Goal: Task Accomplishment & Management: Use online tool/utility

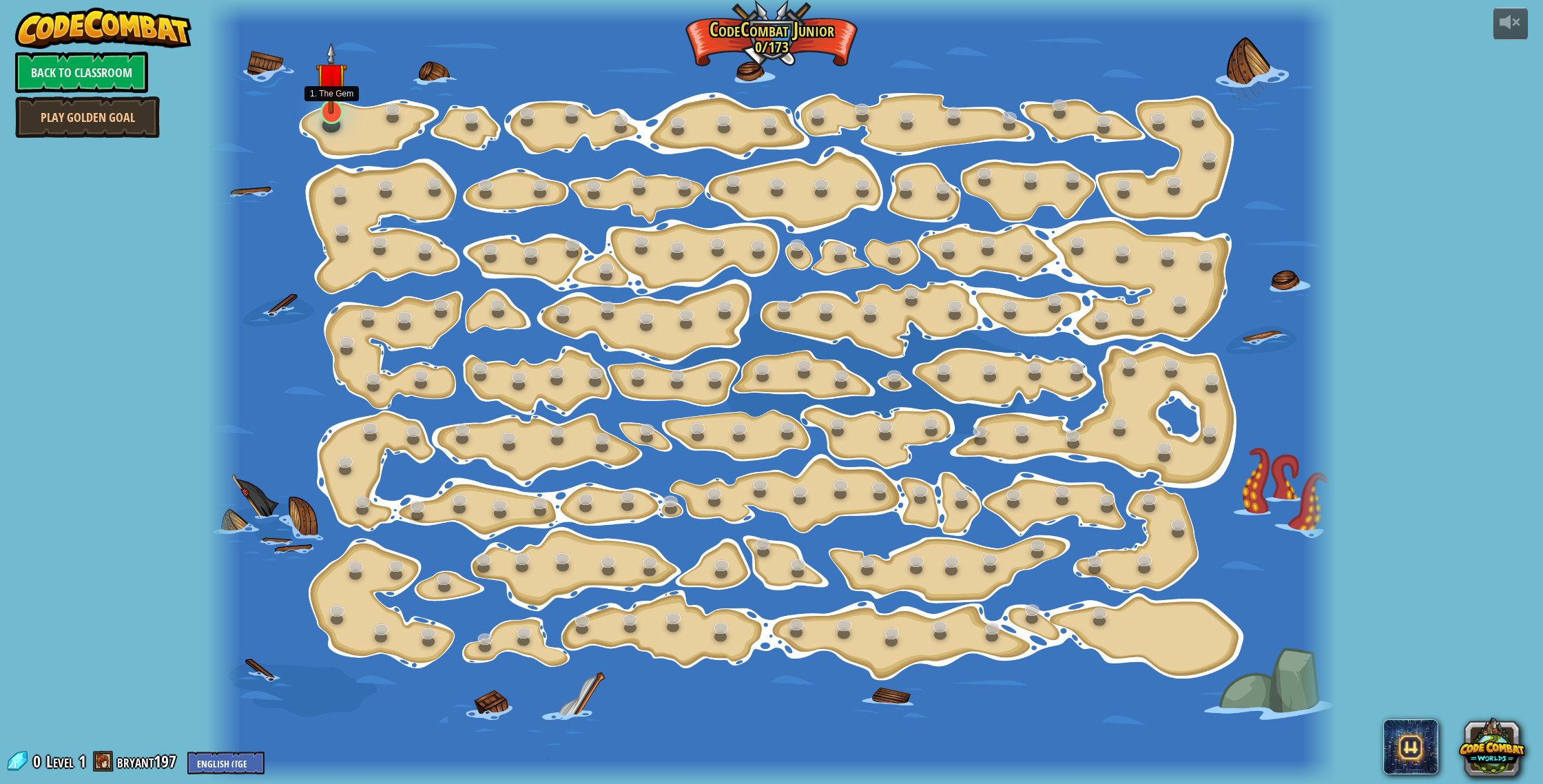
click at [337, 111] on img at bounding box center [331, 78] width 32 height 72
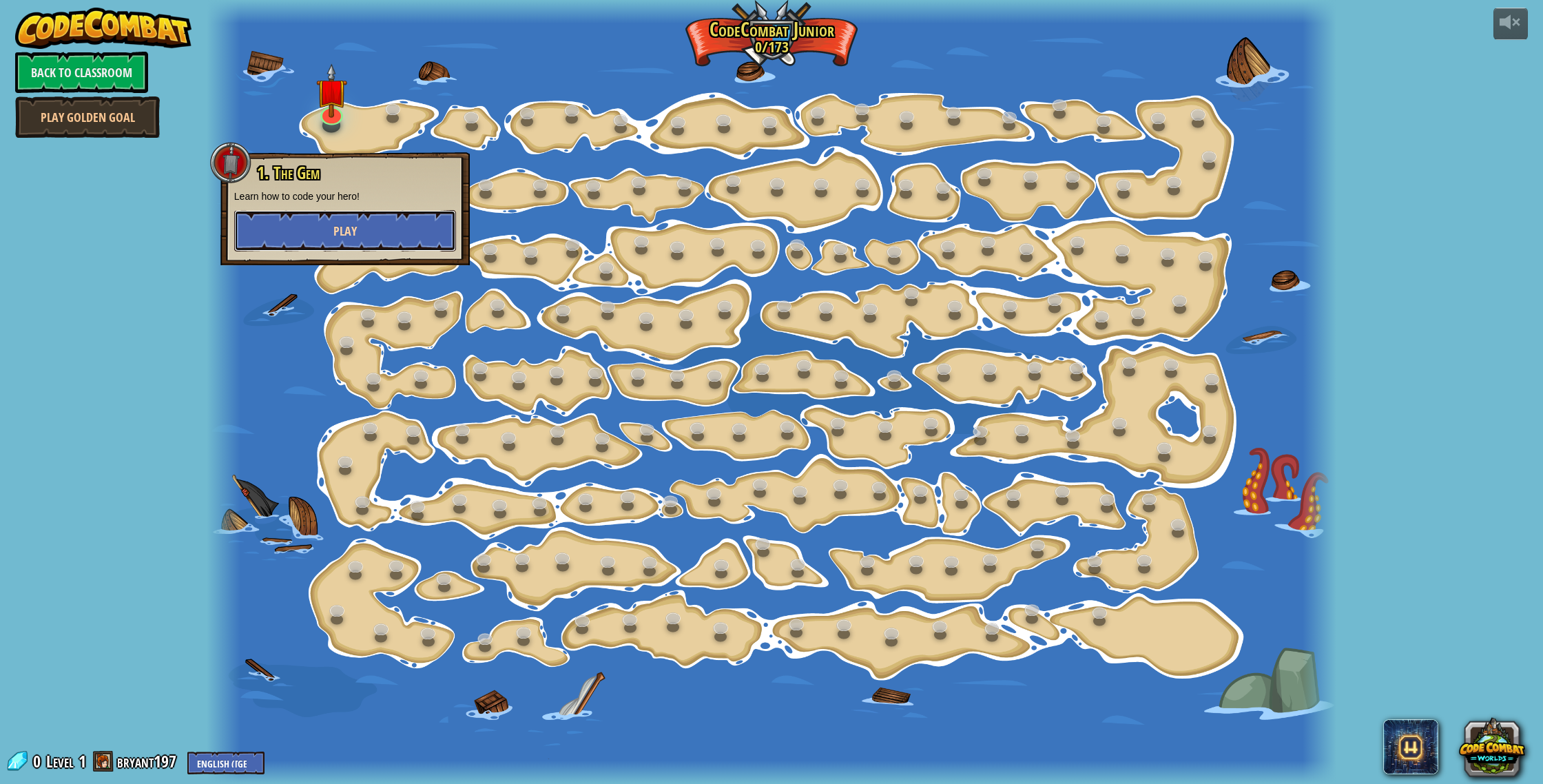
click at [357, 224] on button "Play" at bounding box center [344, 231] width 221 height 41
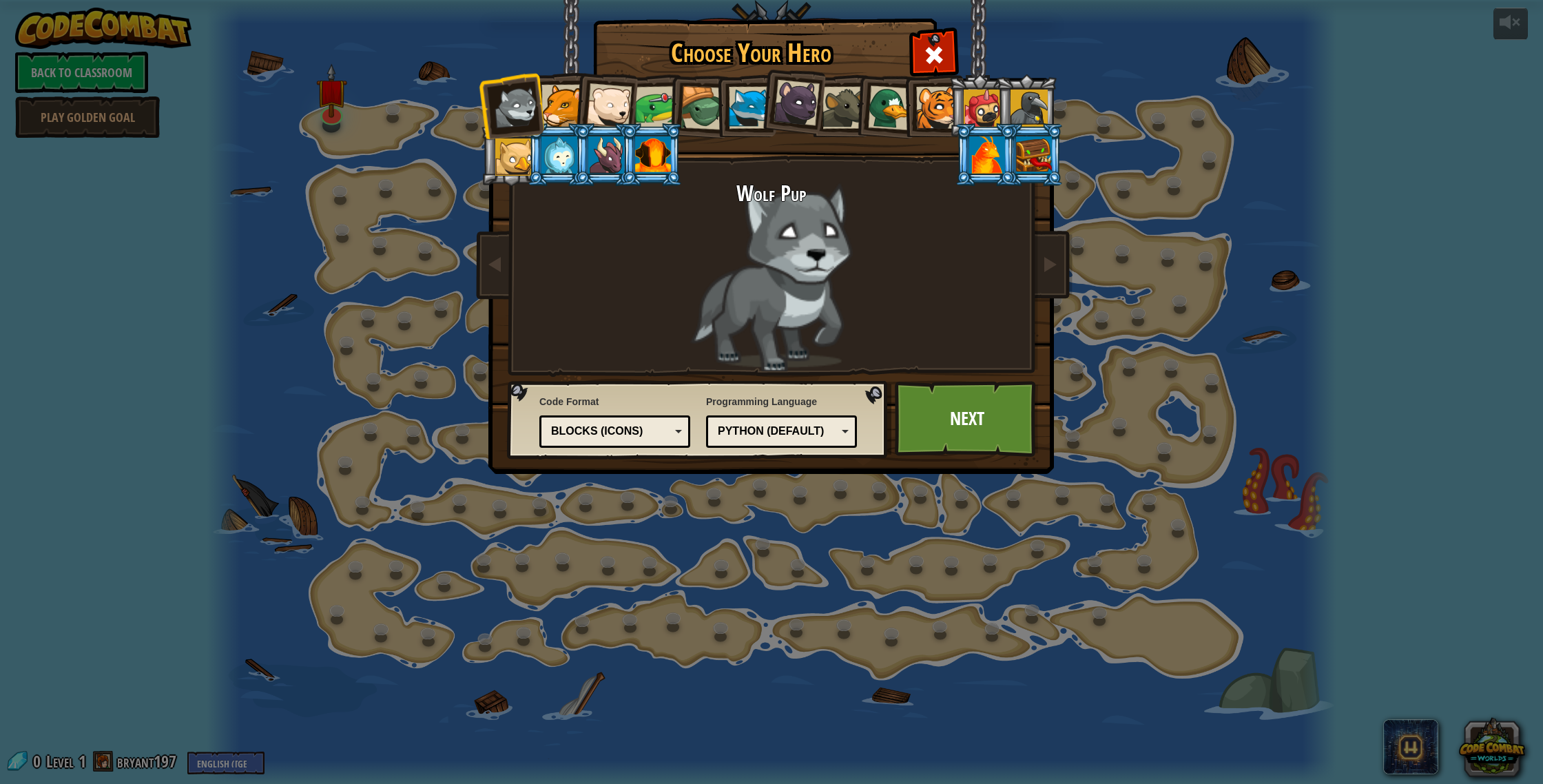
click at [606, 169] on div at bounding box center [606, 155] width 36 height 37
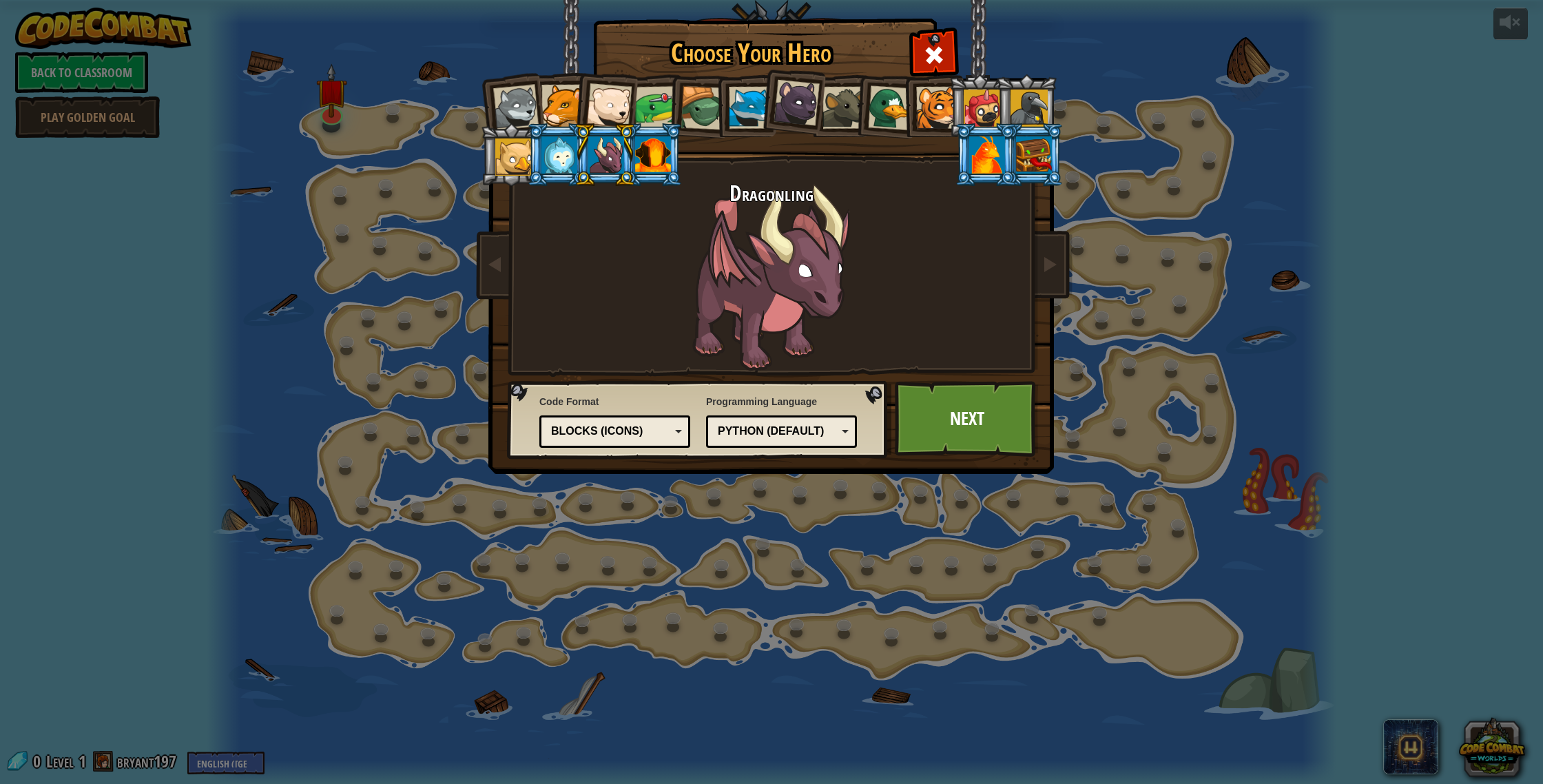
click at [641, 162] on div at bounding box center [652, 155] width 36 height 37
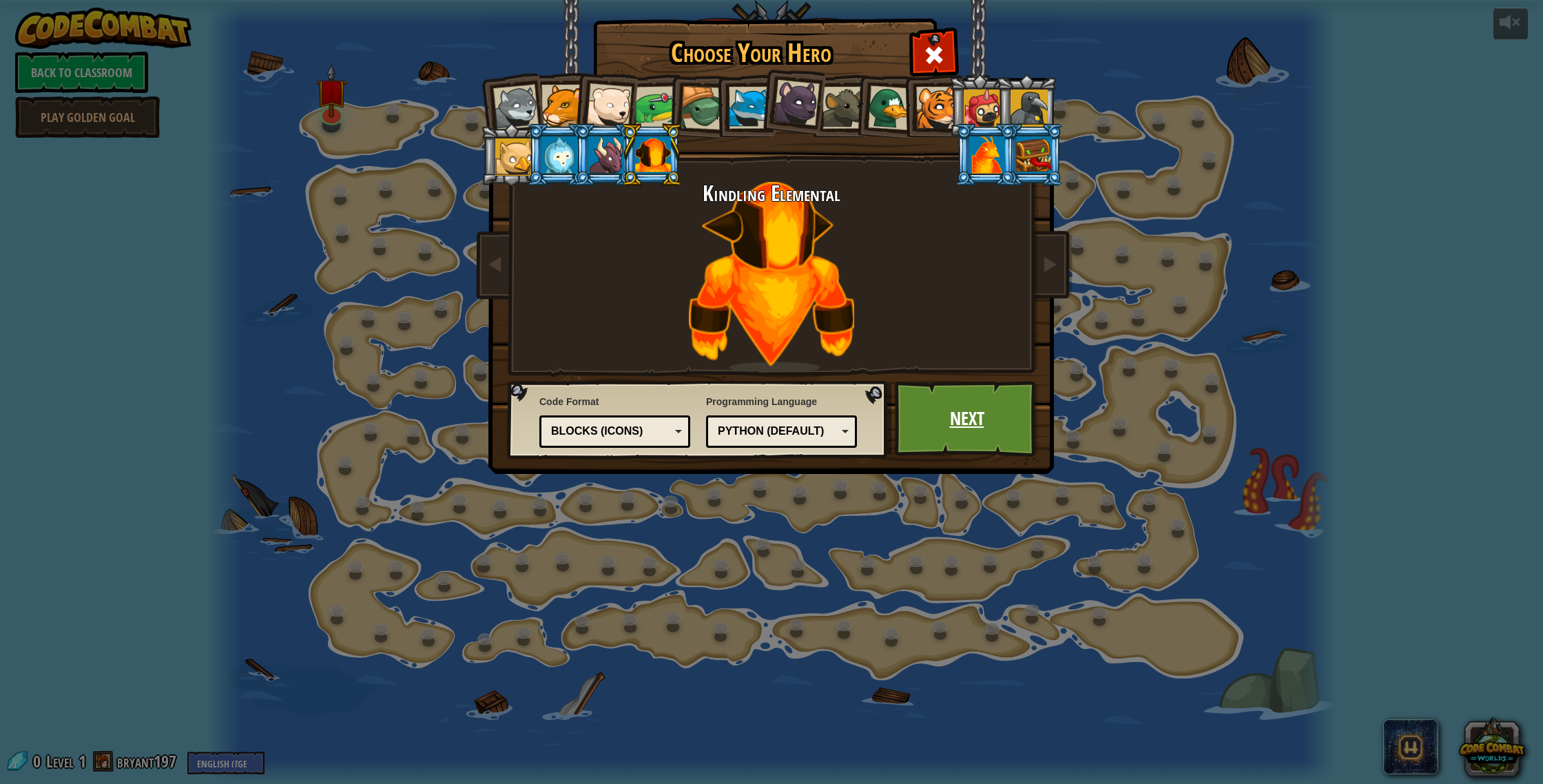
click at [975, 427] on link "Next" at bounding box center [966, 418] width 144 height 75
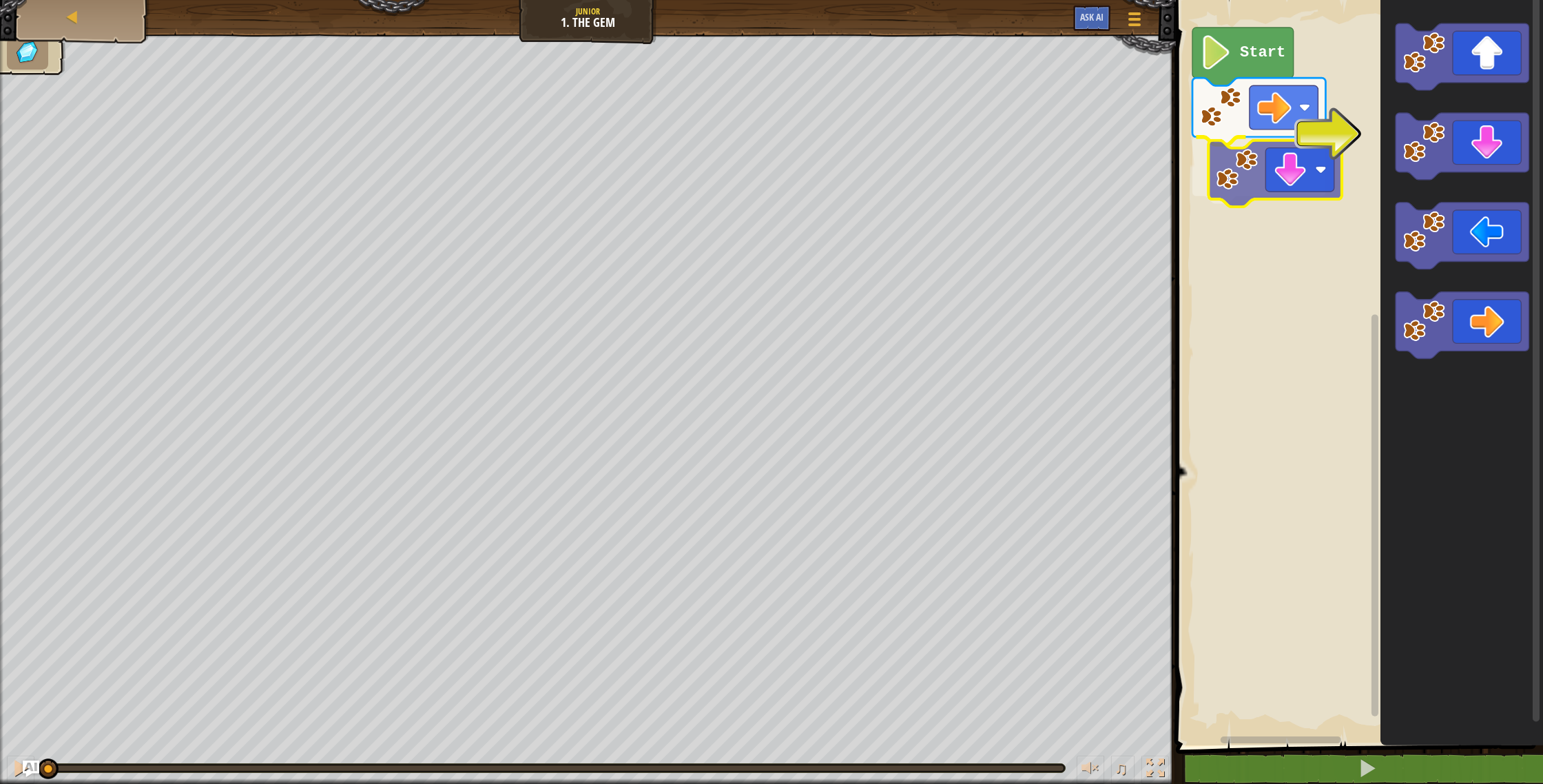
click at [1225, 162] on div "Start" at bounding box center [1357, 369] width 371 height 752
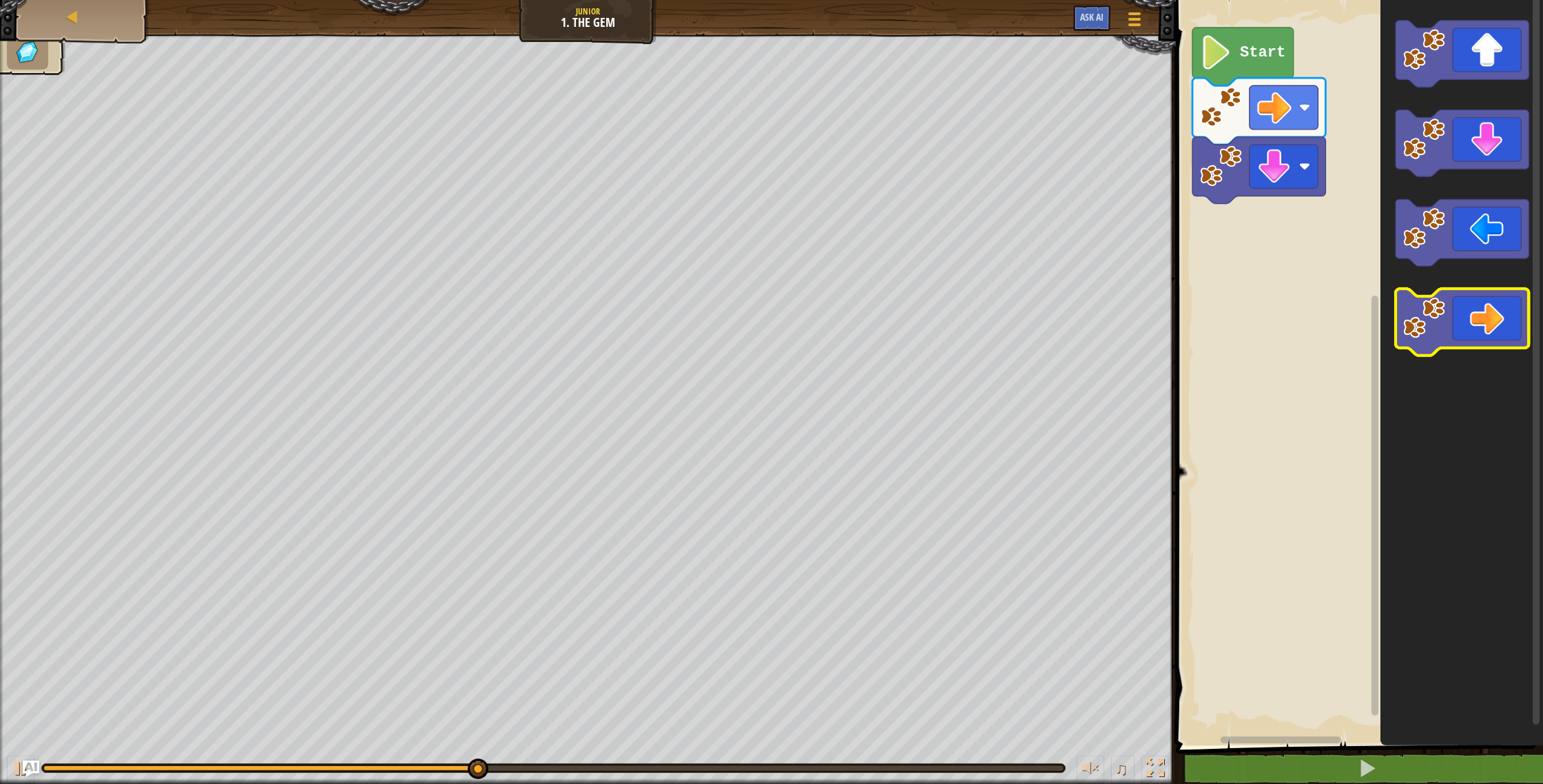
click at [1415, 309] on image "Blockly Workspace" at bounding box center [1424, 317] width 42 height 42
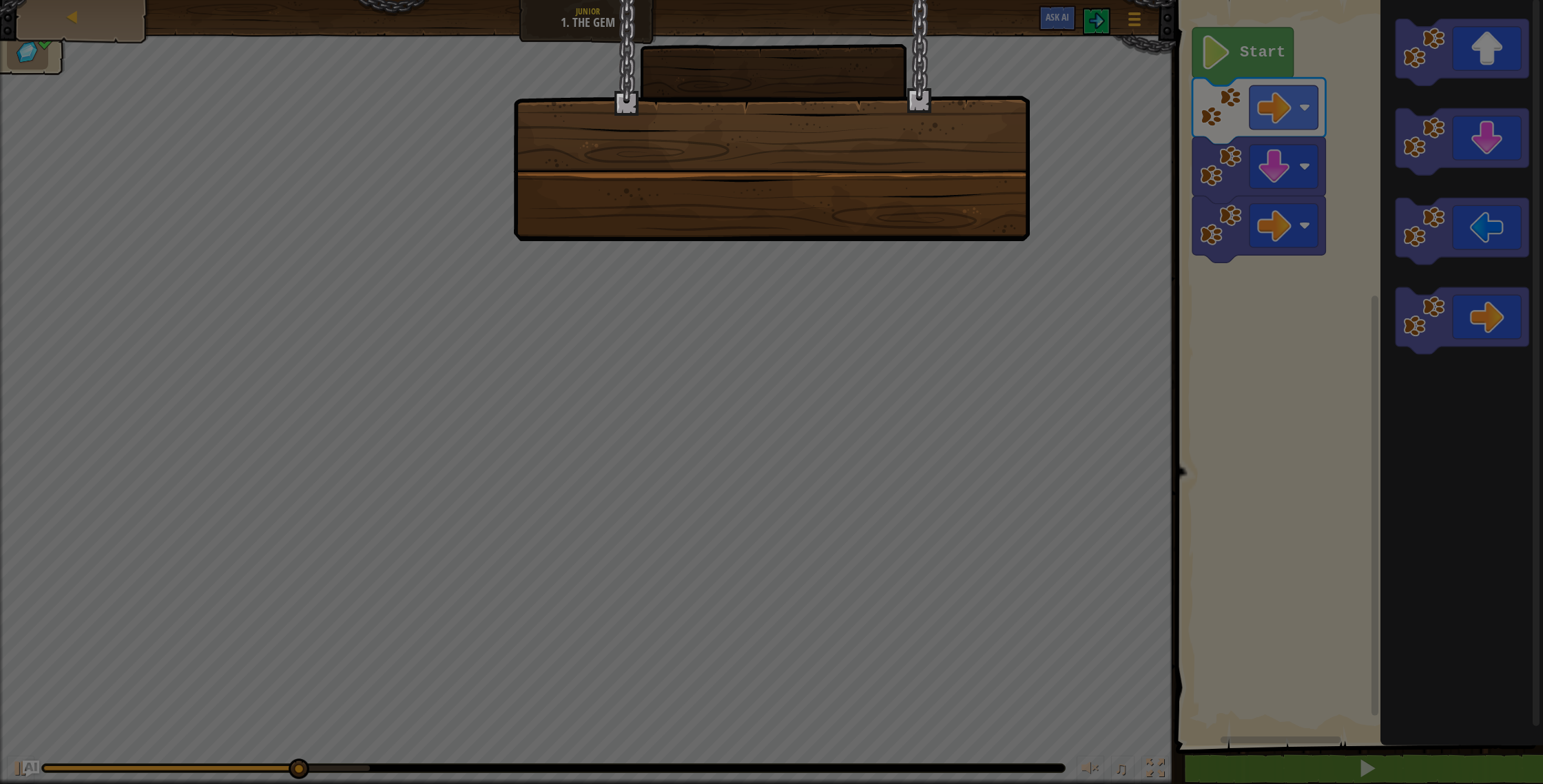
drag, startPoint x: 1425, startPoint y: 314, endPoint x: 1343, endPoint y: 299, distance: 83.4
click at [1344, 2] on body "Map Junior 1. The Gem Game Menu Ask AI 1 הההההההההההההההההההההההההההההההההההההה…" at bounding box center [772, 1] width 1543 height 2
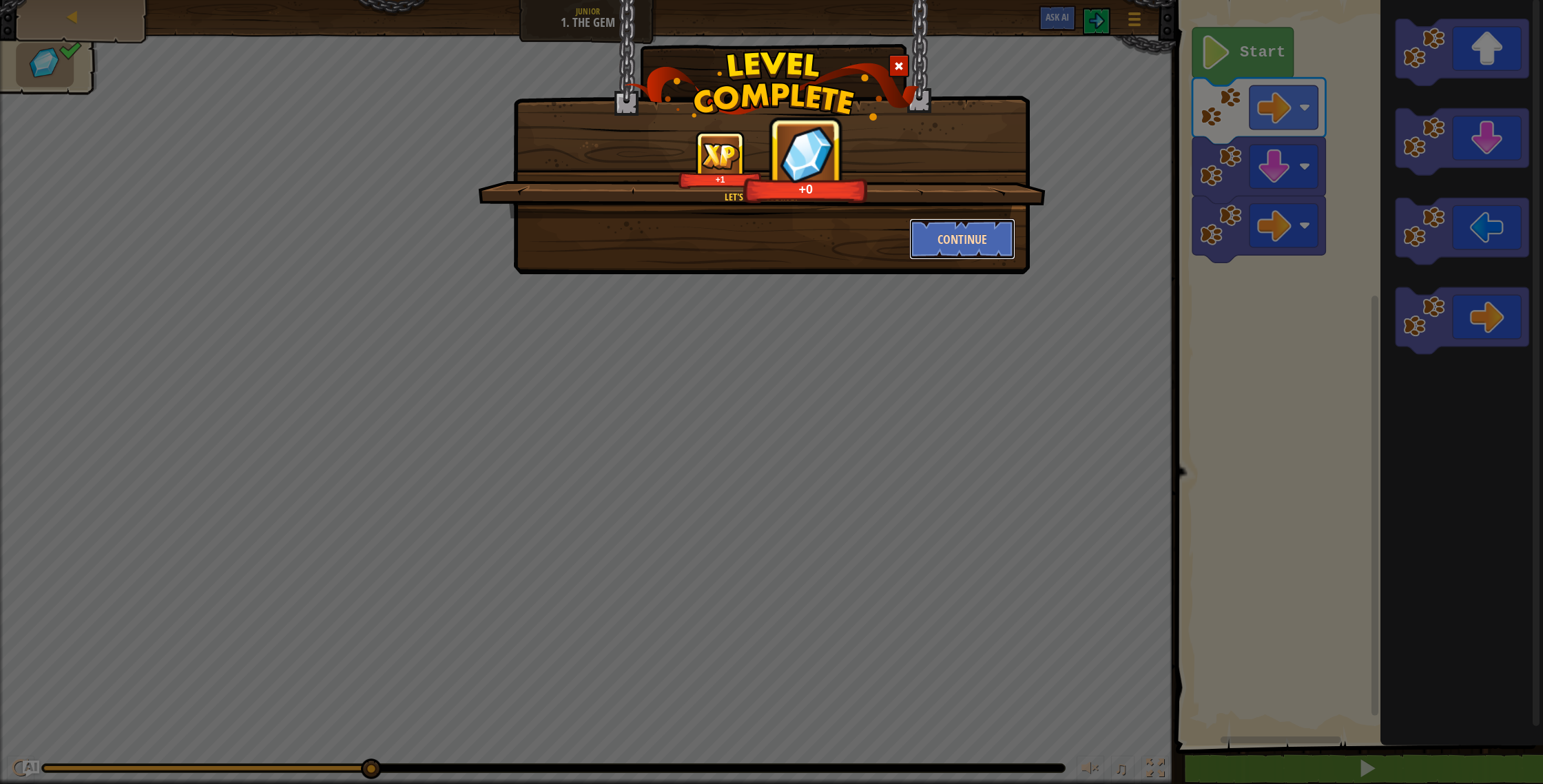
click at [984, 252] on button "Continue" at bounding box center [963, 239] width 107 height 41
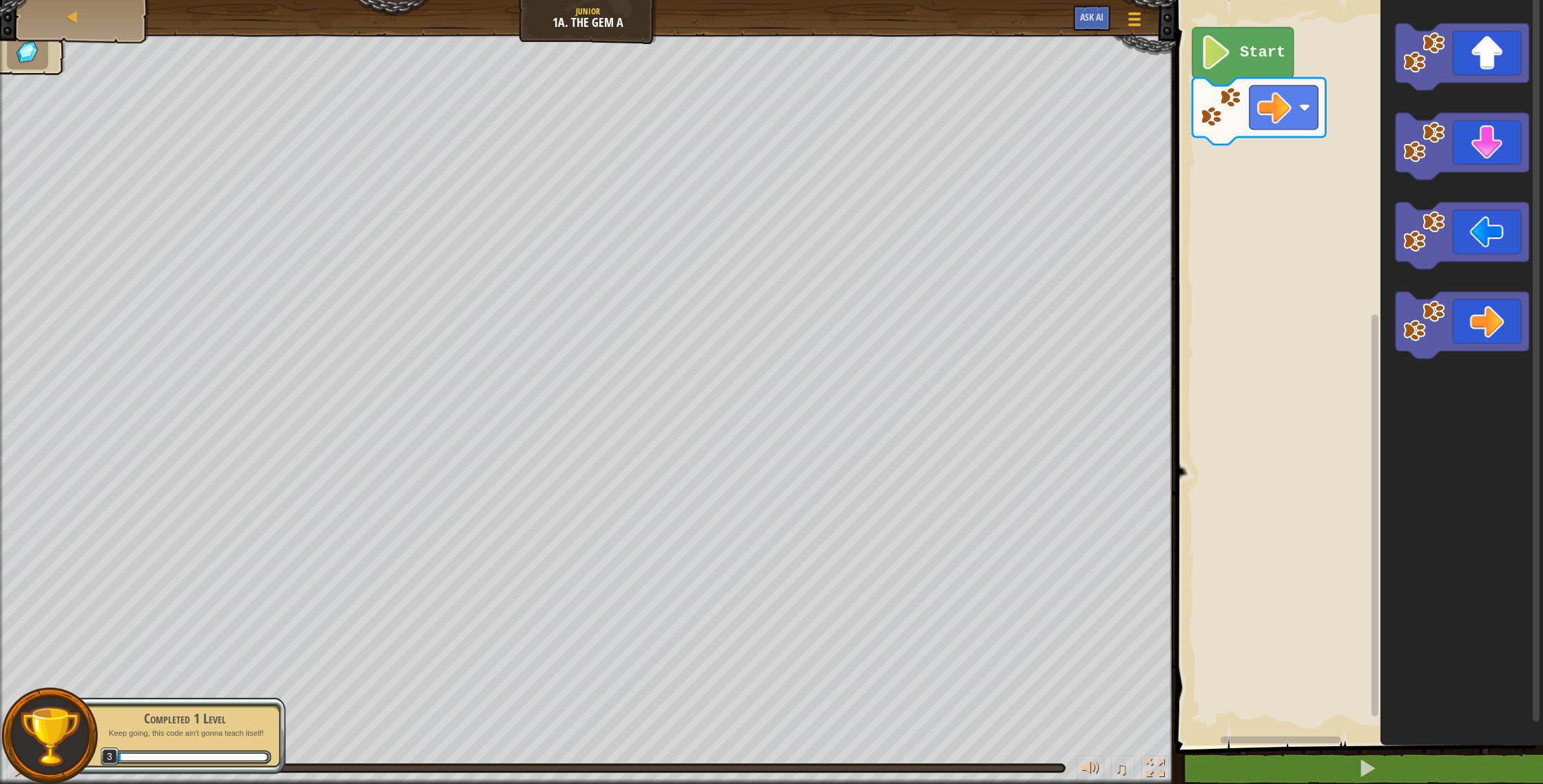
click at [1249, 72] on icon "Blockly Workspace" at bounding box center [1243, 56] width 102 height 58
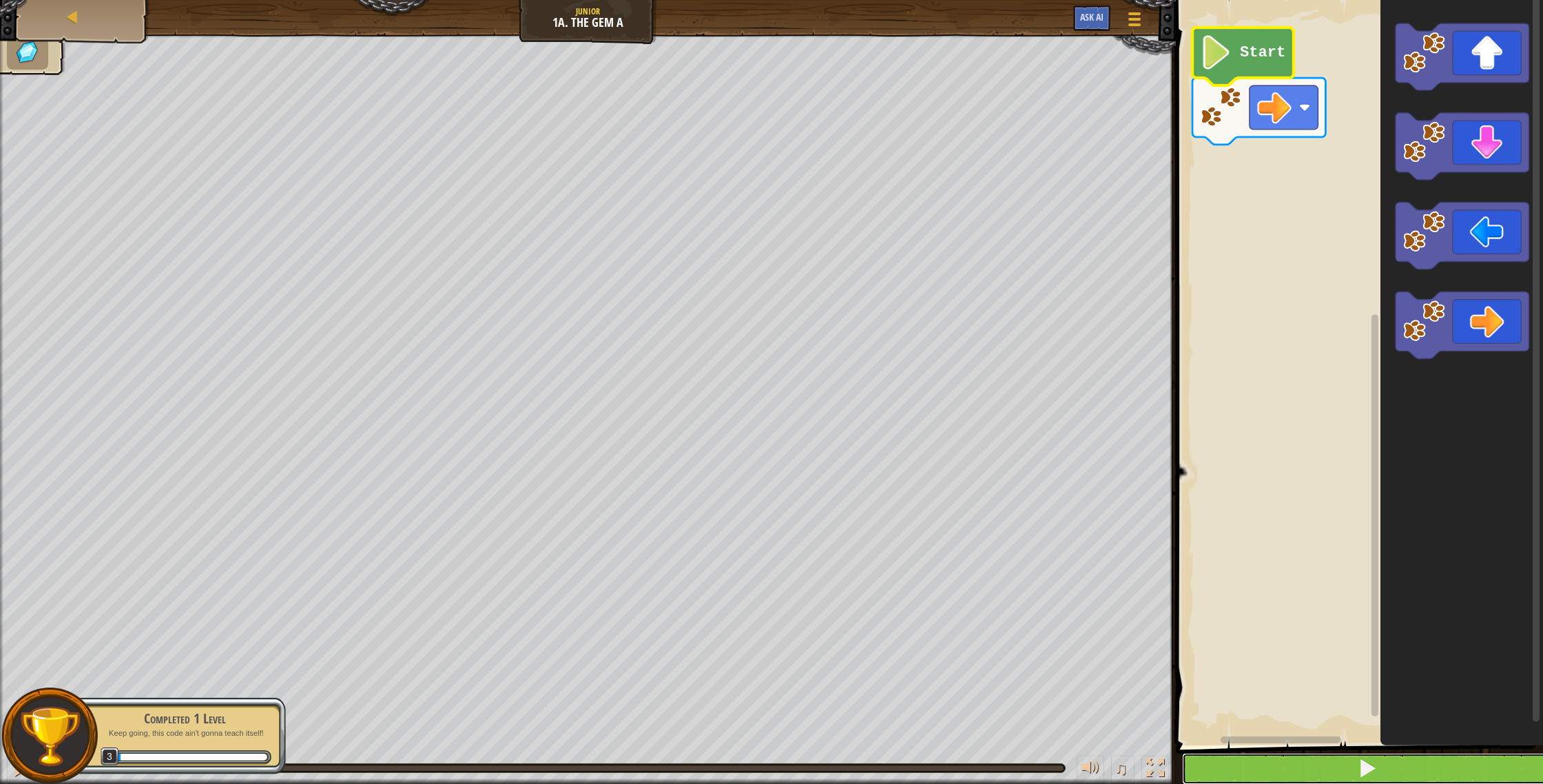
click at [1210, 767] on button at bounding box center [1368, 769] width 371 height 32
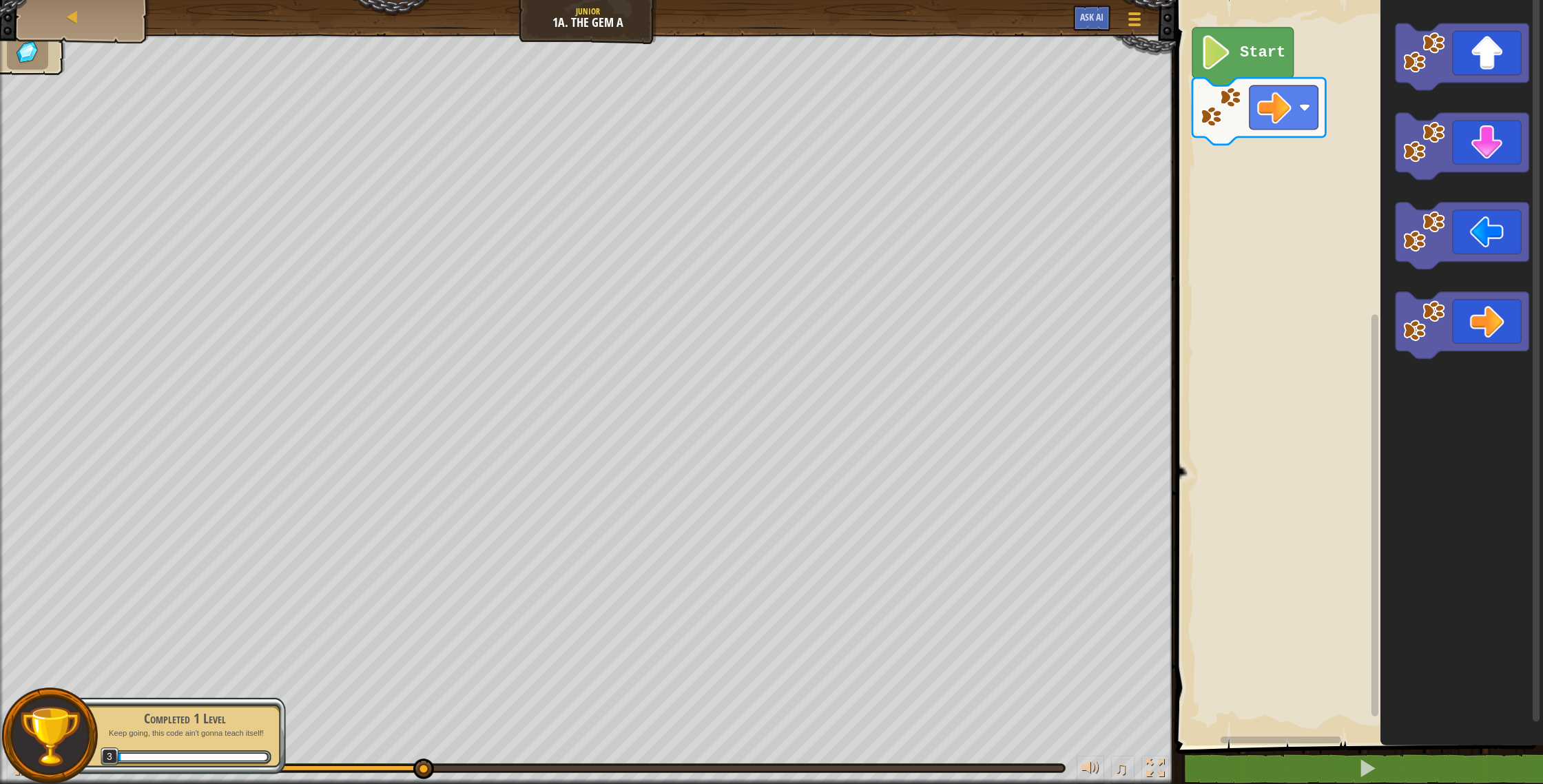
click at [1416, 71] on image "Blockly Workspace" at bounding box center [1424, 52] width 42 height 42
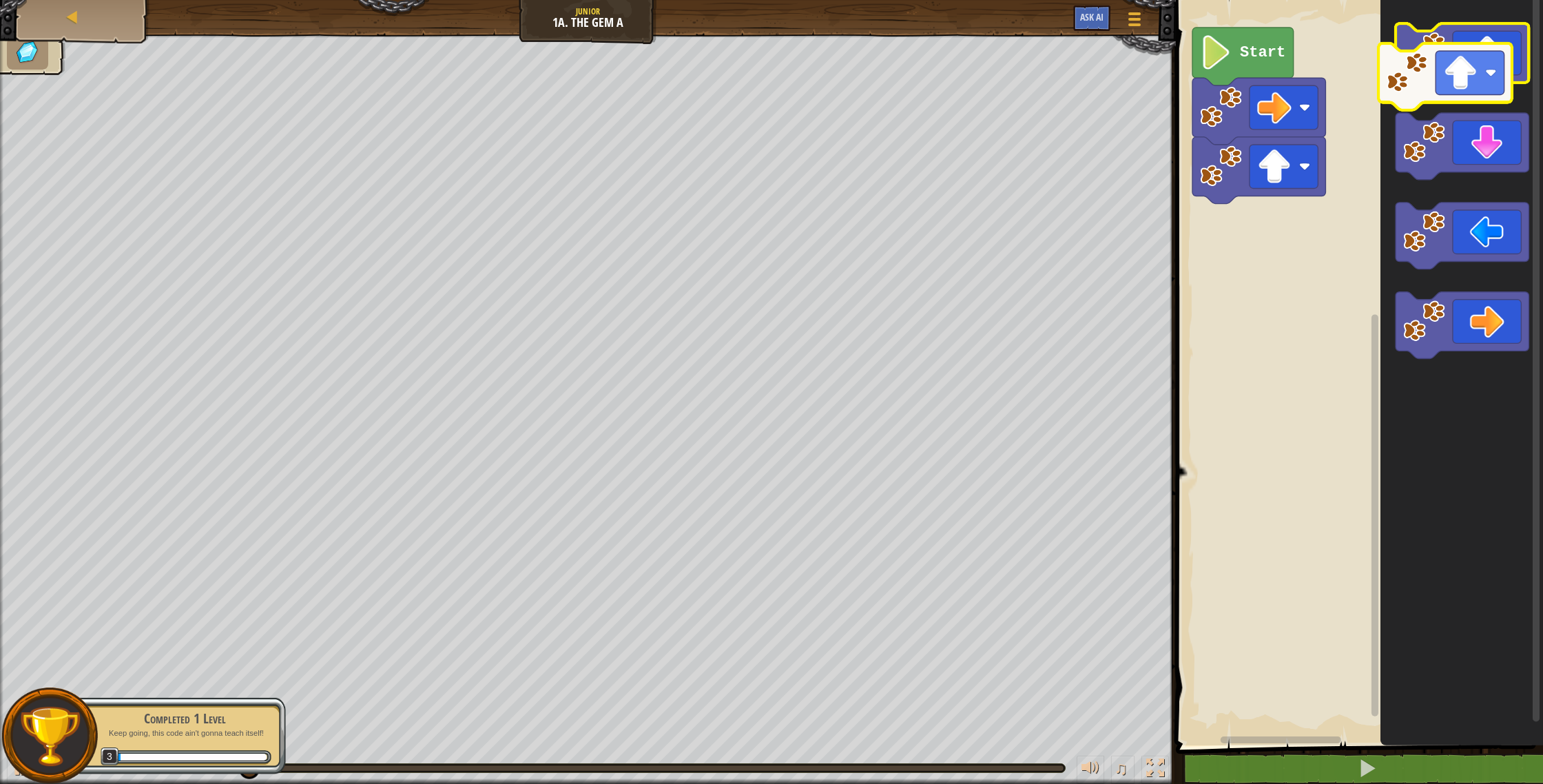
click at [1410, 79] on g "Blockly Workspace" at bounding box center [1461, 57] width 133 height 67
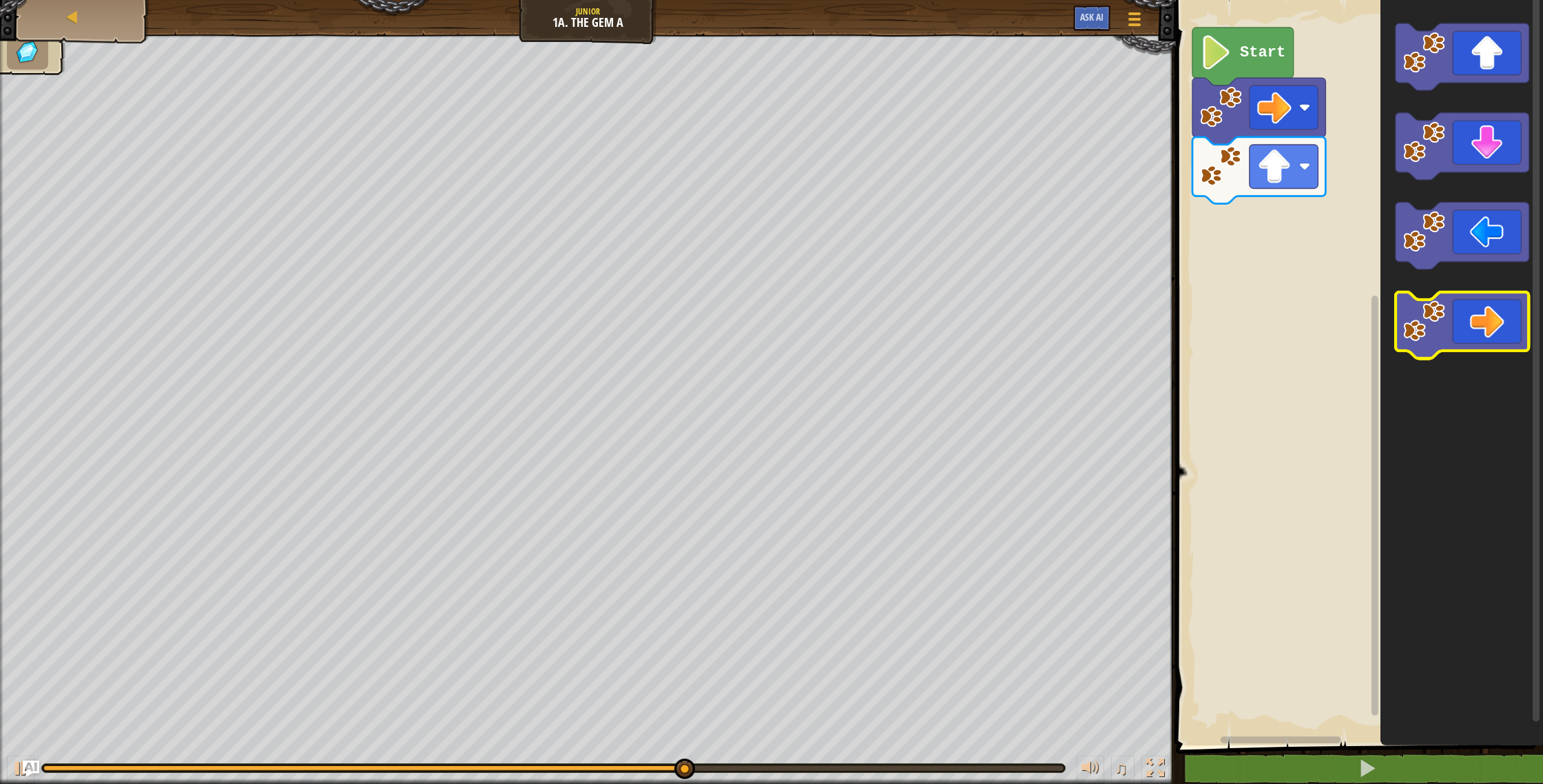
click at [1449, 297] on icon "Blockly Workspace" at bounding box center [1461, 325] width 133 height 67
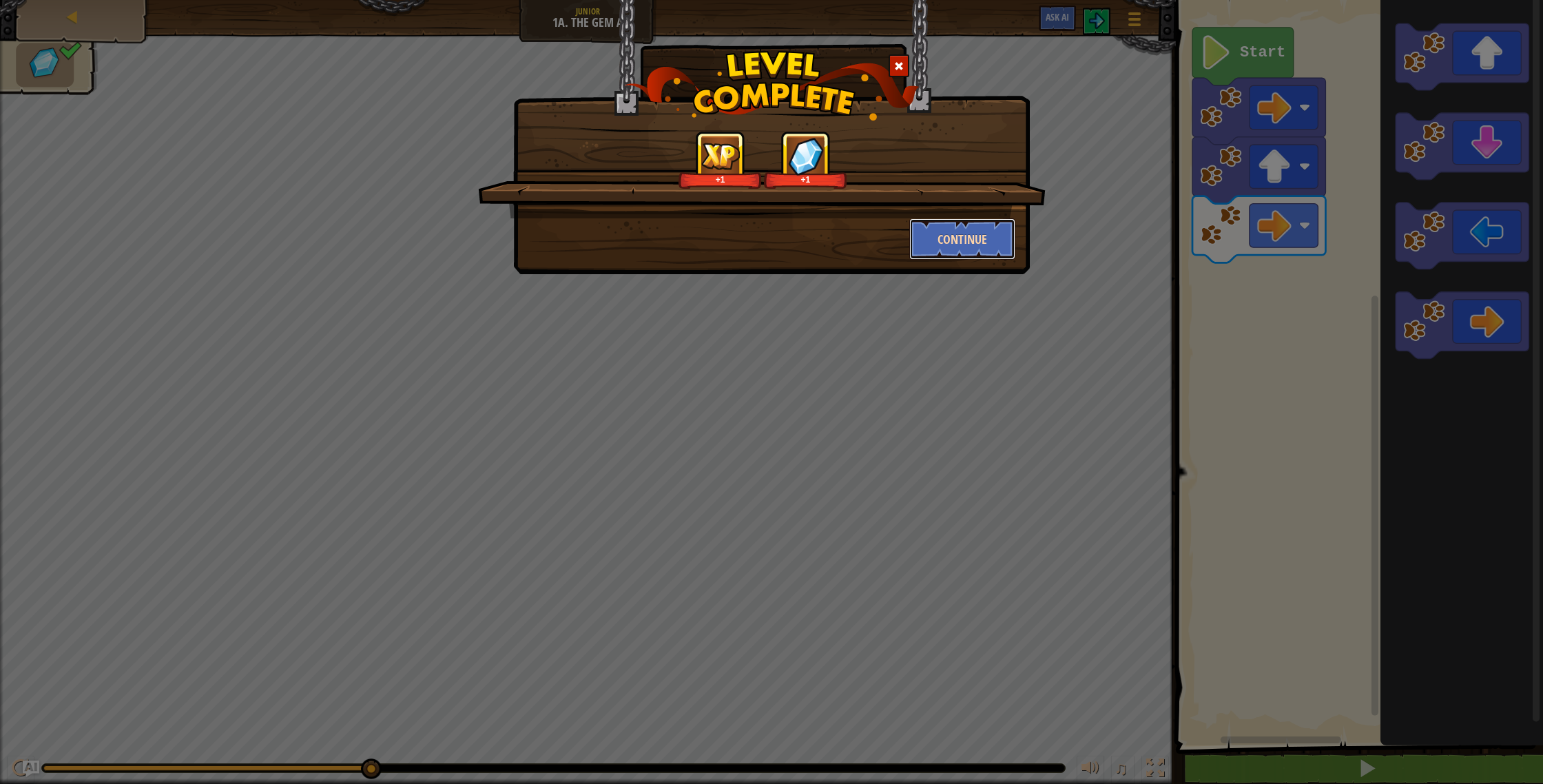
click at [963, 238] on button "Continue" at bounding box center [963, 239] width 107 height 41
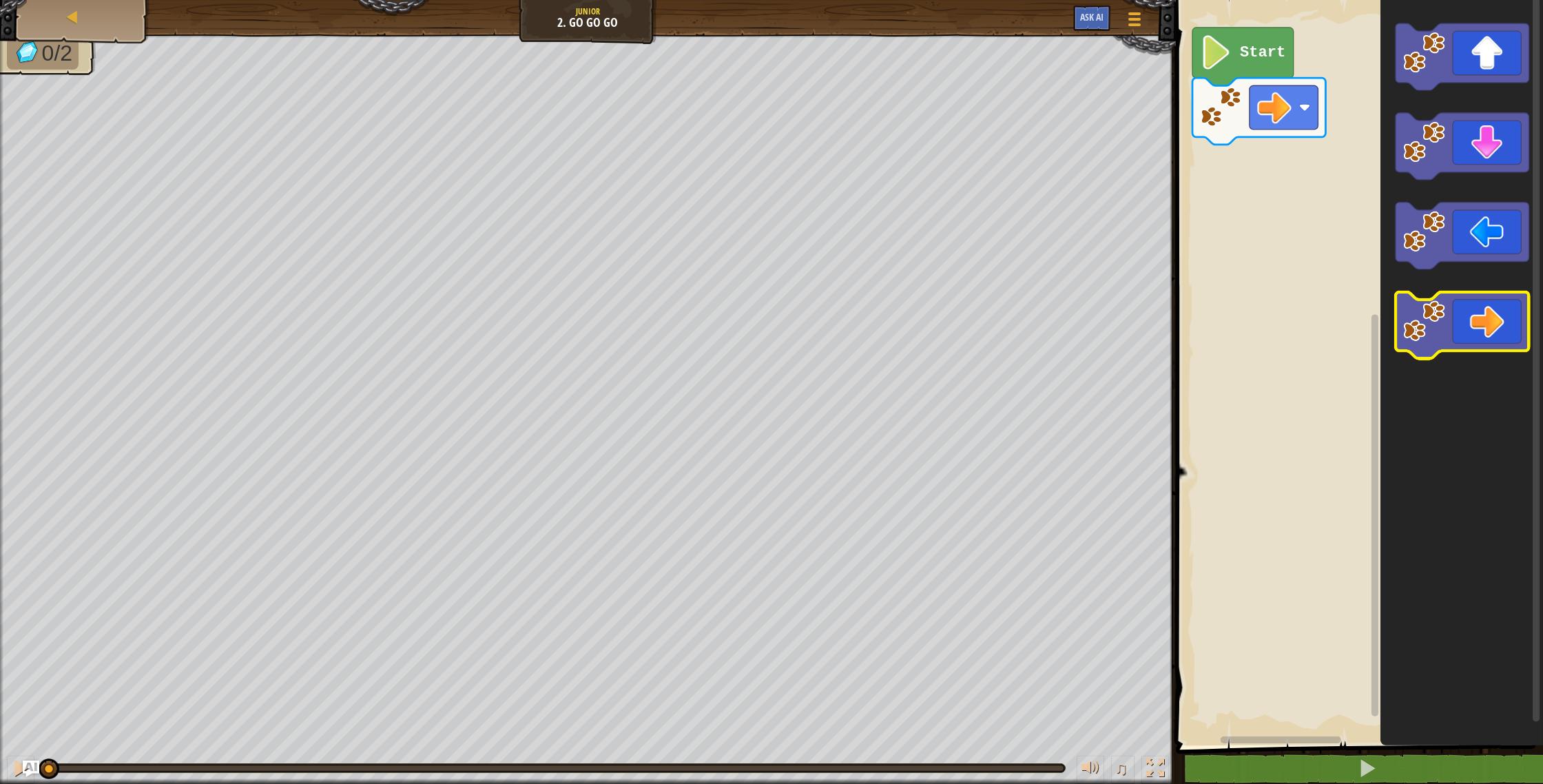
click at [1437, 305] on image "Blockly Workspace" at bounding box center [1424, 321] width 42 height 42
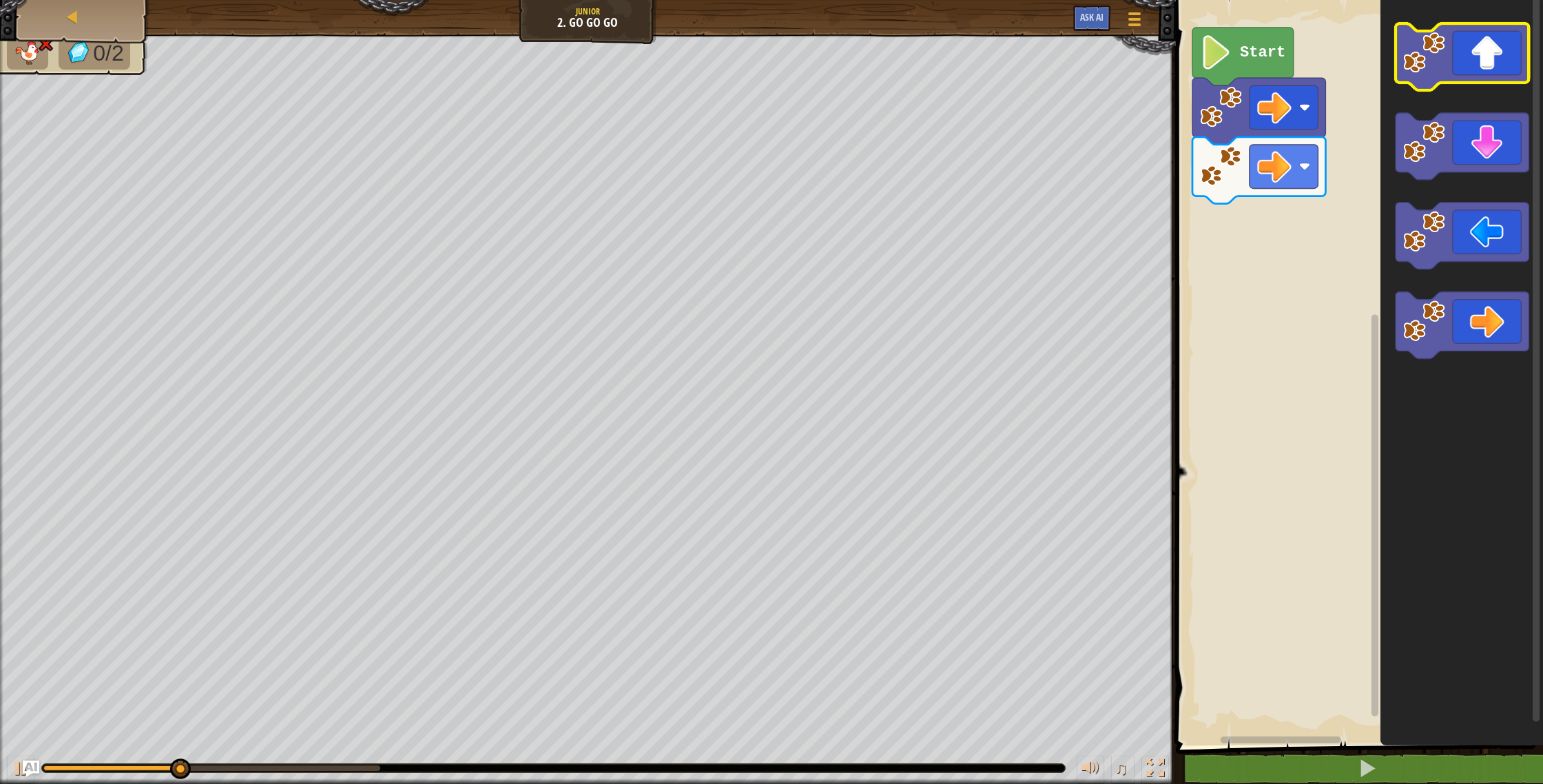
click at [1439, 32] on g "Blockly Workspace" at bounding box center [1461, 57] width 133 height 67
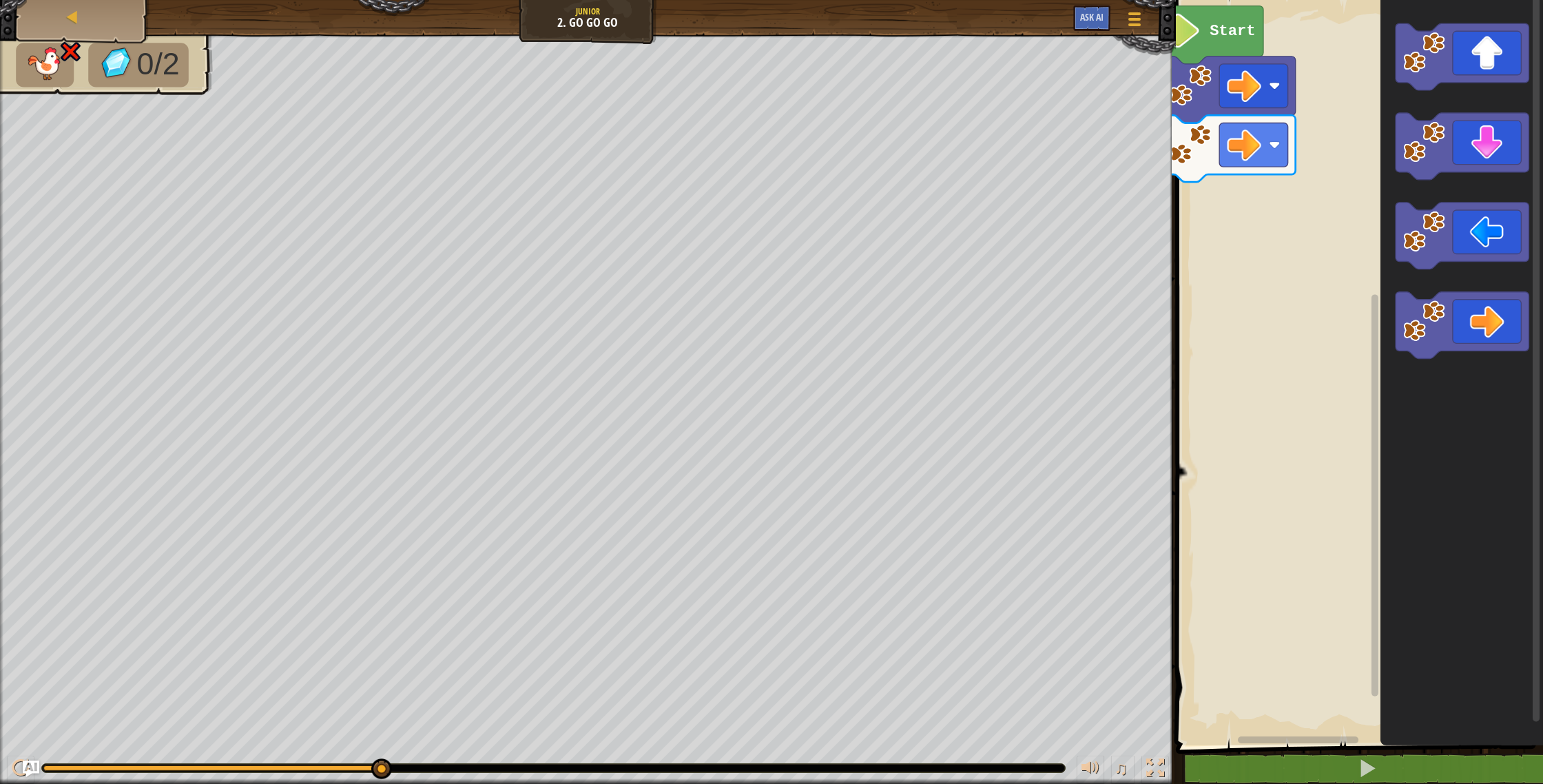
click at [1237, 206] on rect "Blockly Workspace" at bounding box center [1357, 369] width 371 height 752
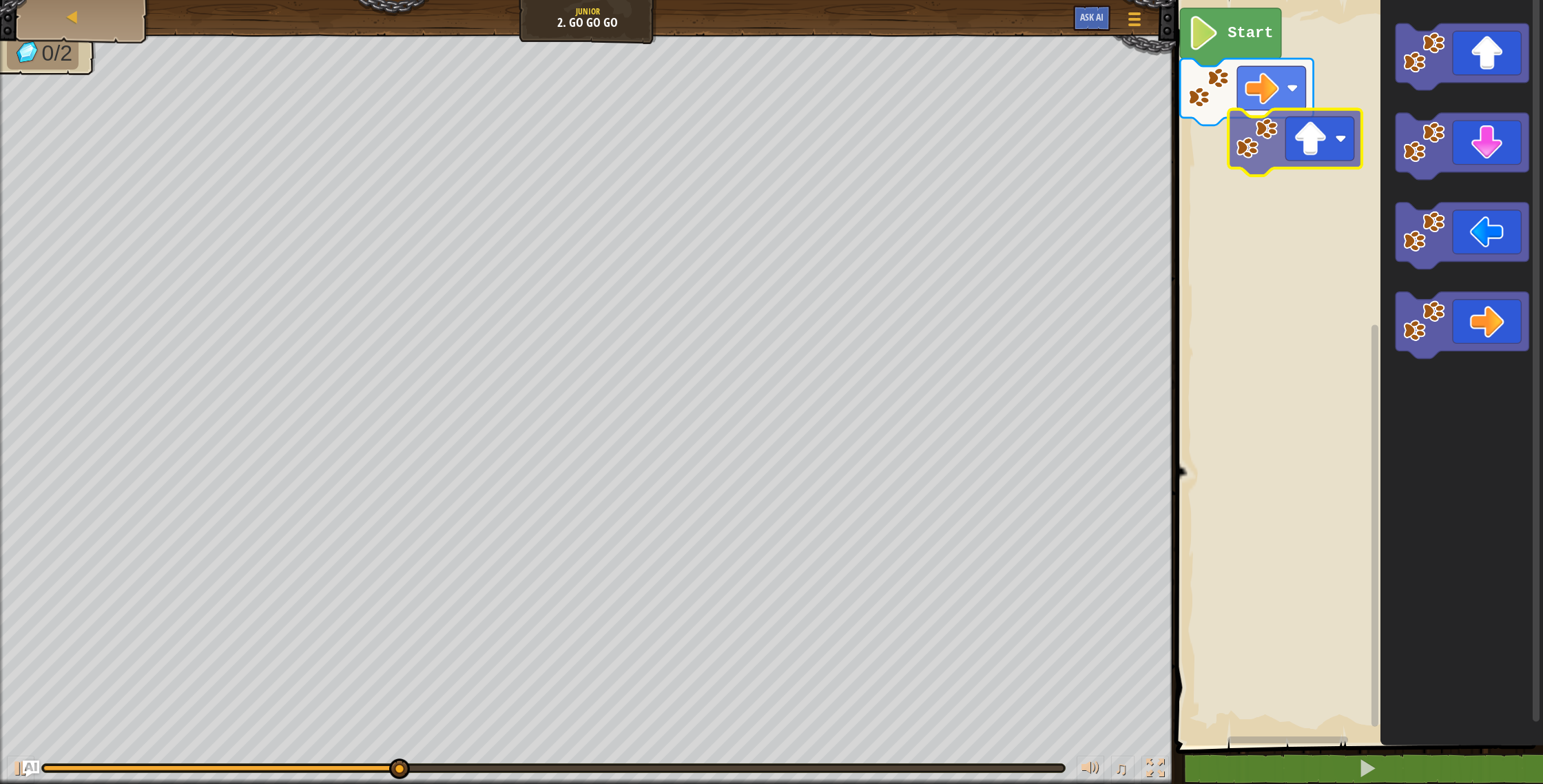
click at [1285, 170] on div "Start" at bounding box center [1357, 369] width 371 height 752
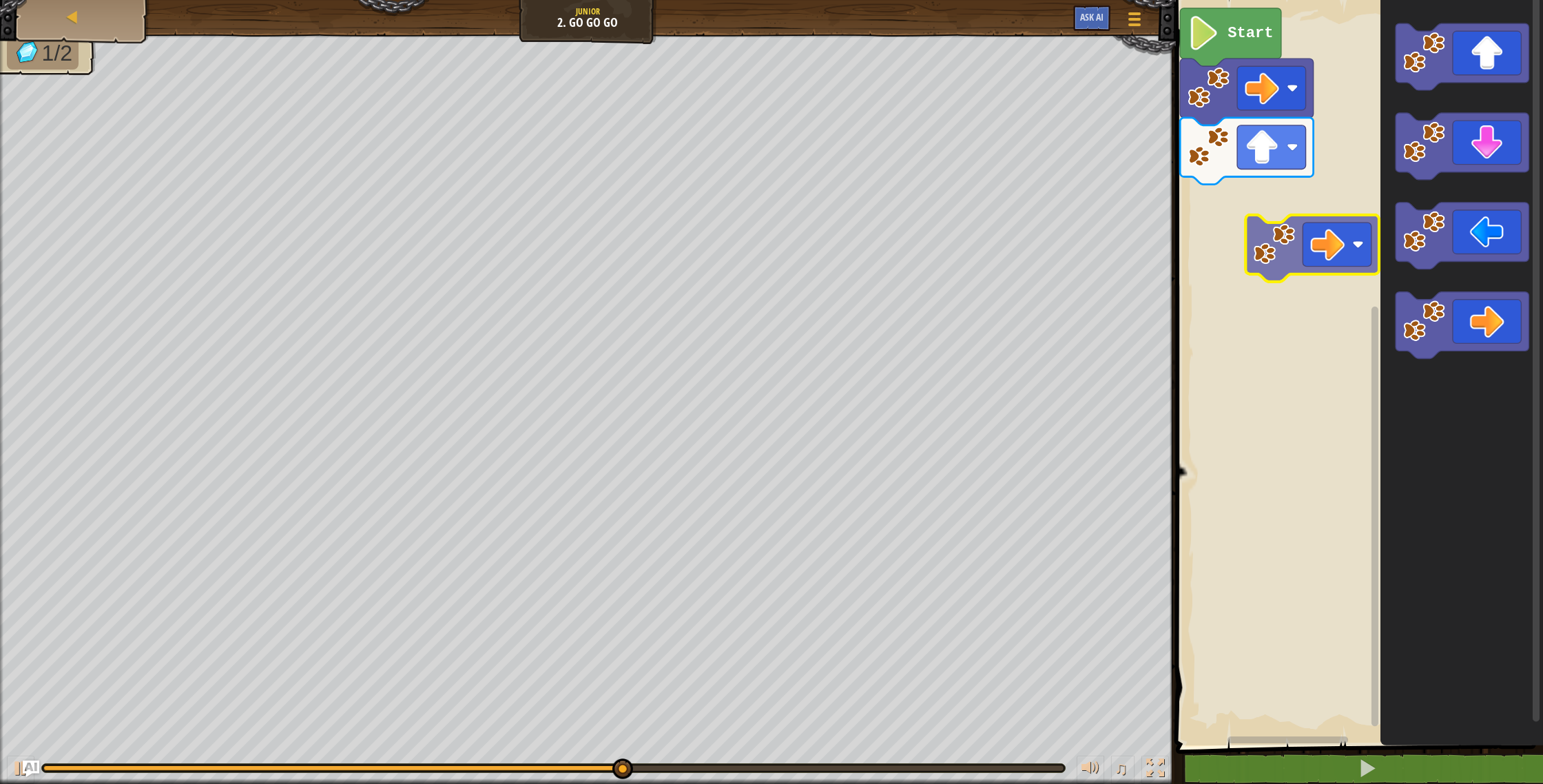
click at [1295, 228] on div "Start" at bounding box center [1357, 369] width 371 height 752
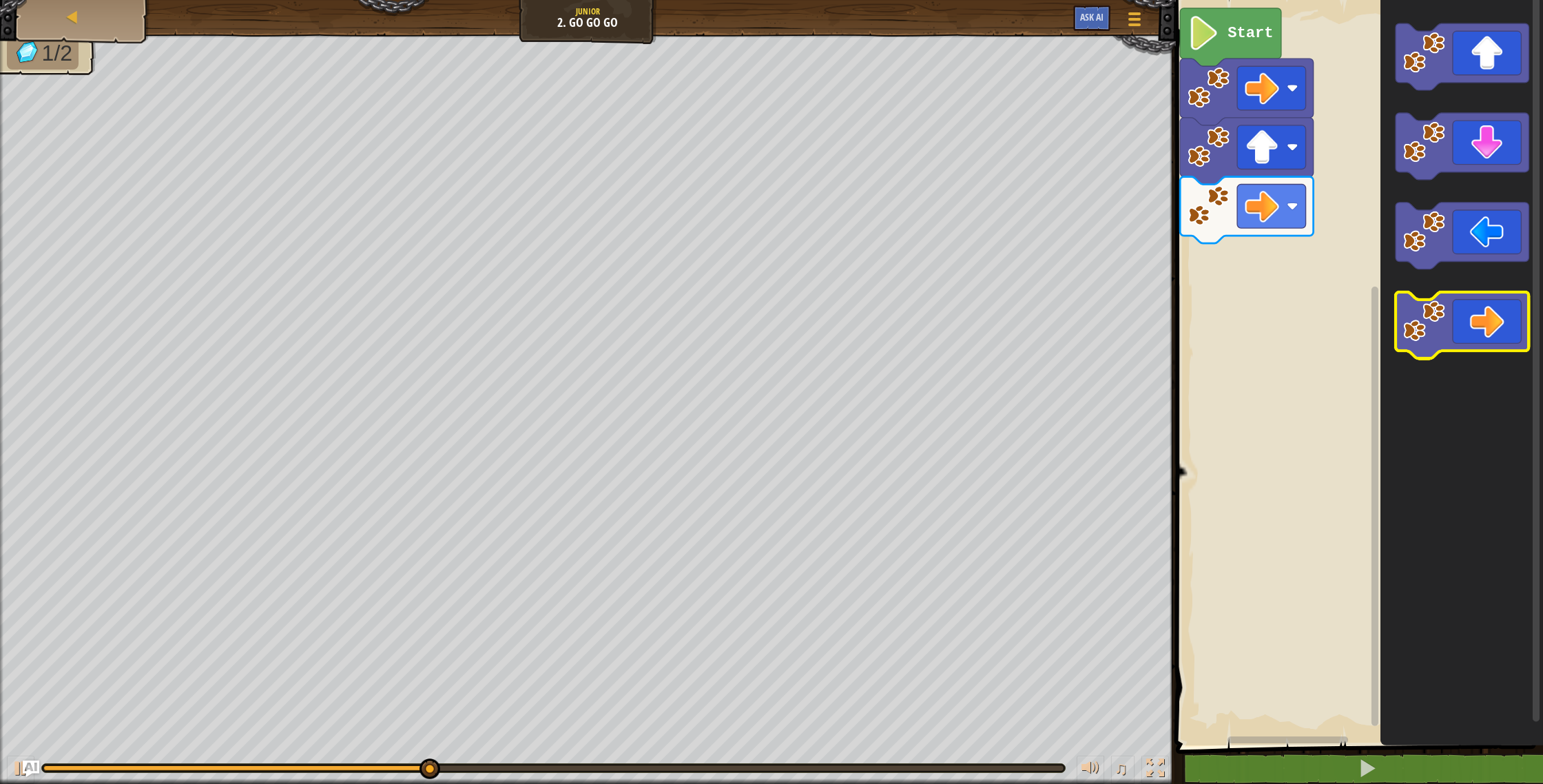
click at [1445, 296] on icon "Blockly Workspace" at bounding box center [1461, 325] width 133 height 67
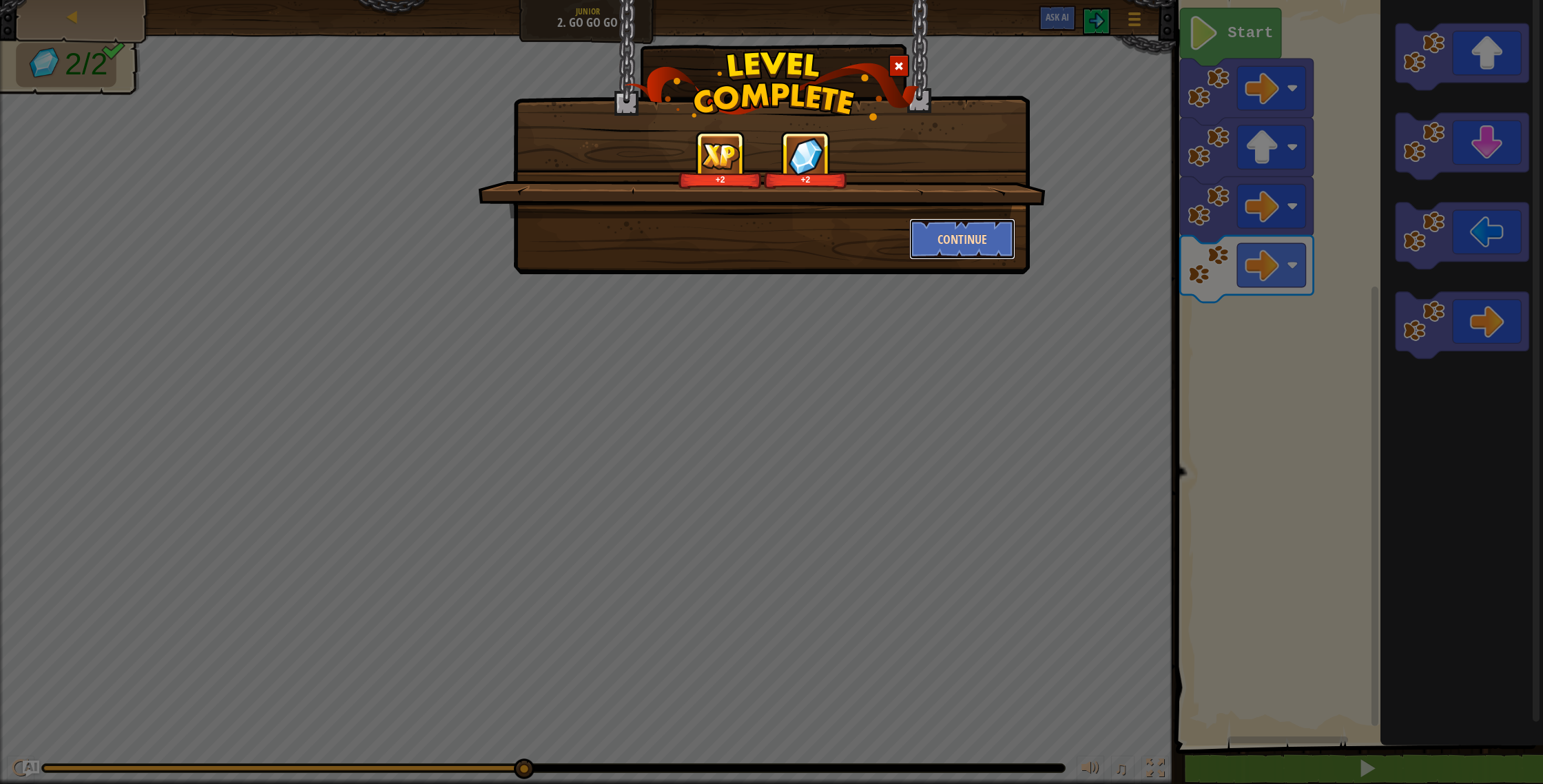
click at [940, 232] on button "Continue" at bounding box center [963, 239] width 107 height 41
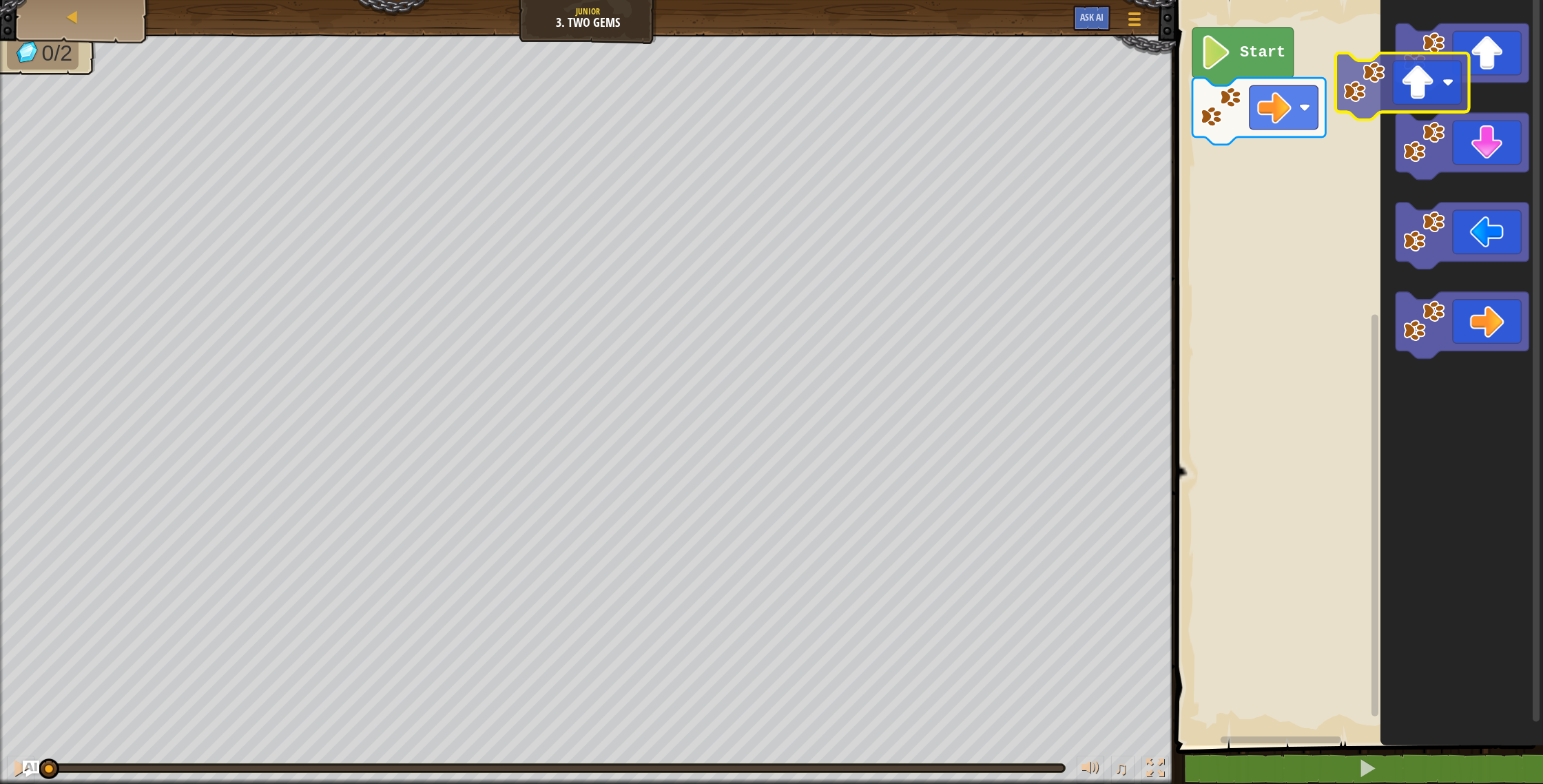
click at [1384, 99] on icon "Blockly Workspace" at bounding box center [1461, 369] width 163 height 752
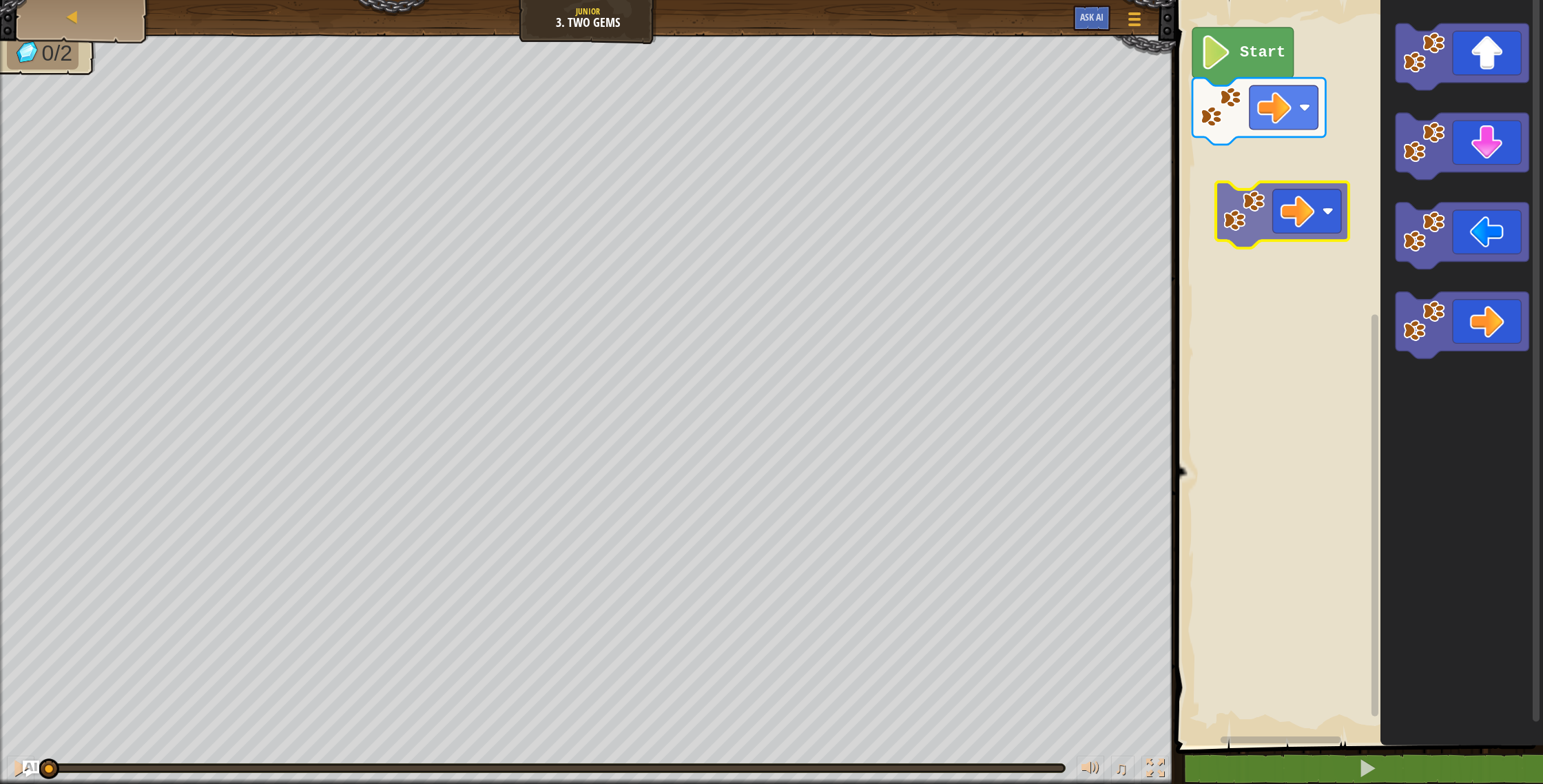
click at [1239, 186] on div "Start" at bounding box center [1357, 369] width 371 height 752
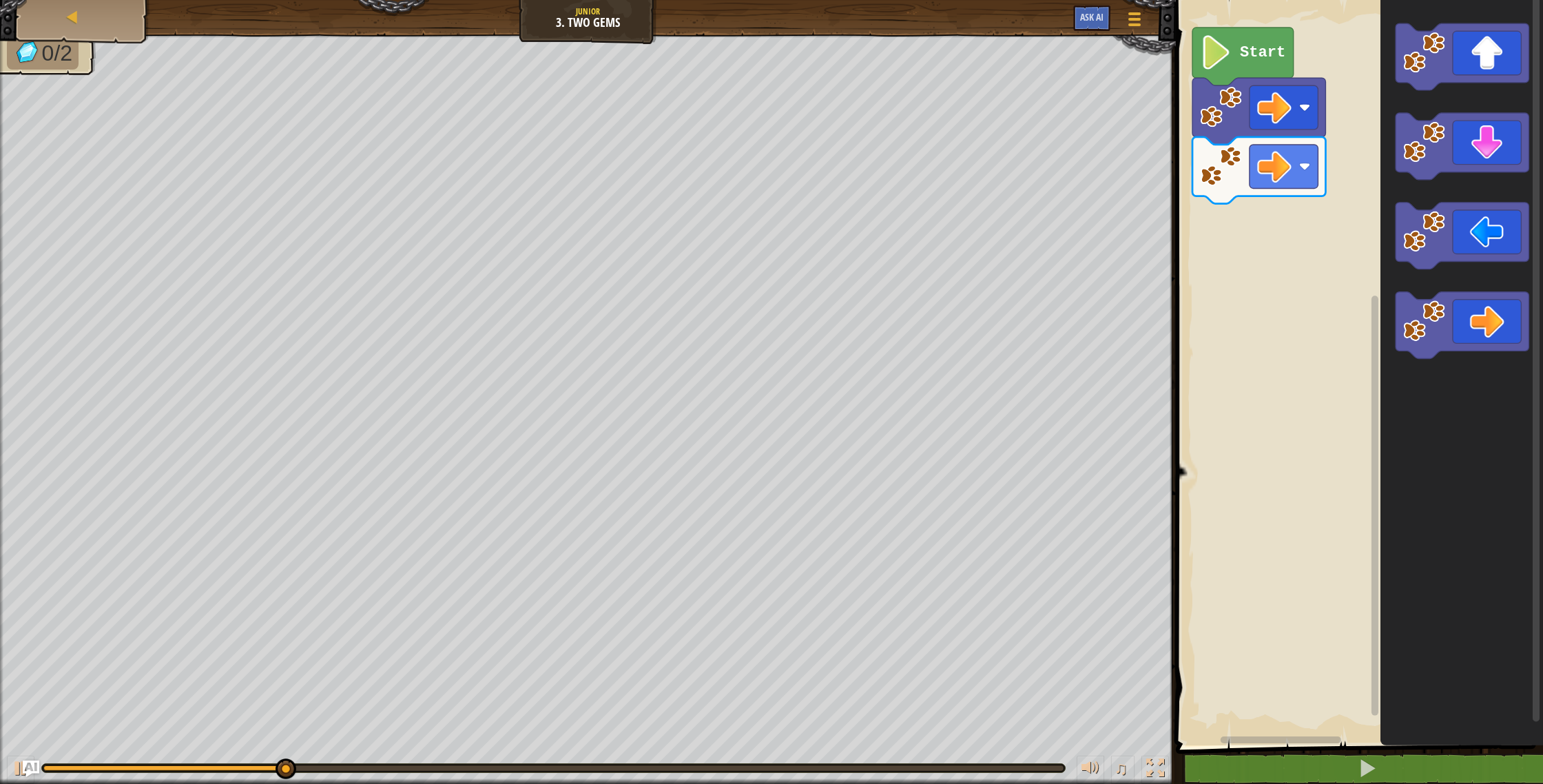
click at [1410, 295] on icon "Blockly Workspace" at bounding box center [1461, 369] width 163 height 752
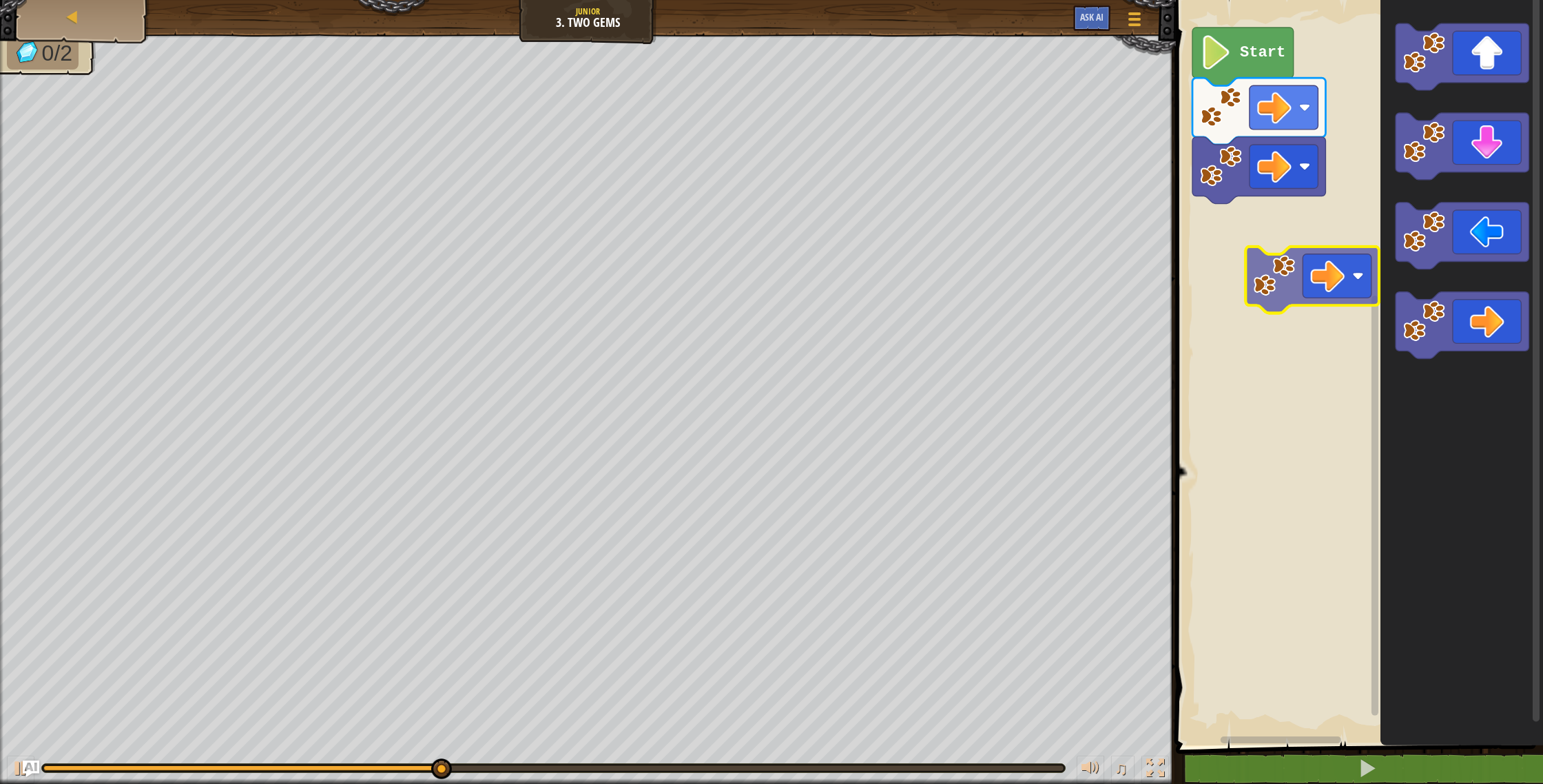
click at [1274, 252] on div "Start" at bounding box center [1357, 369] width 371 height 752
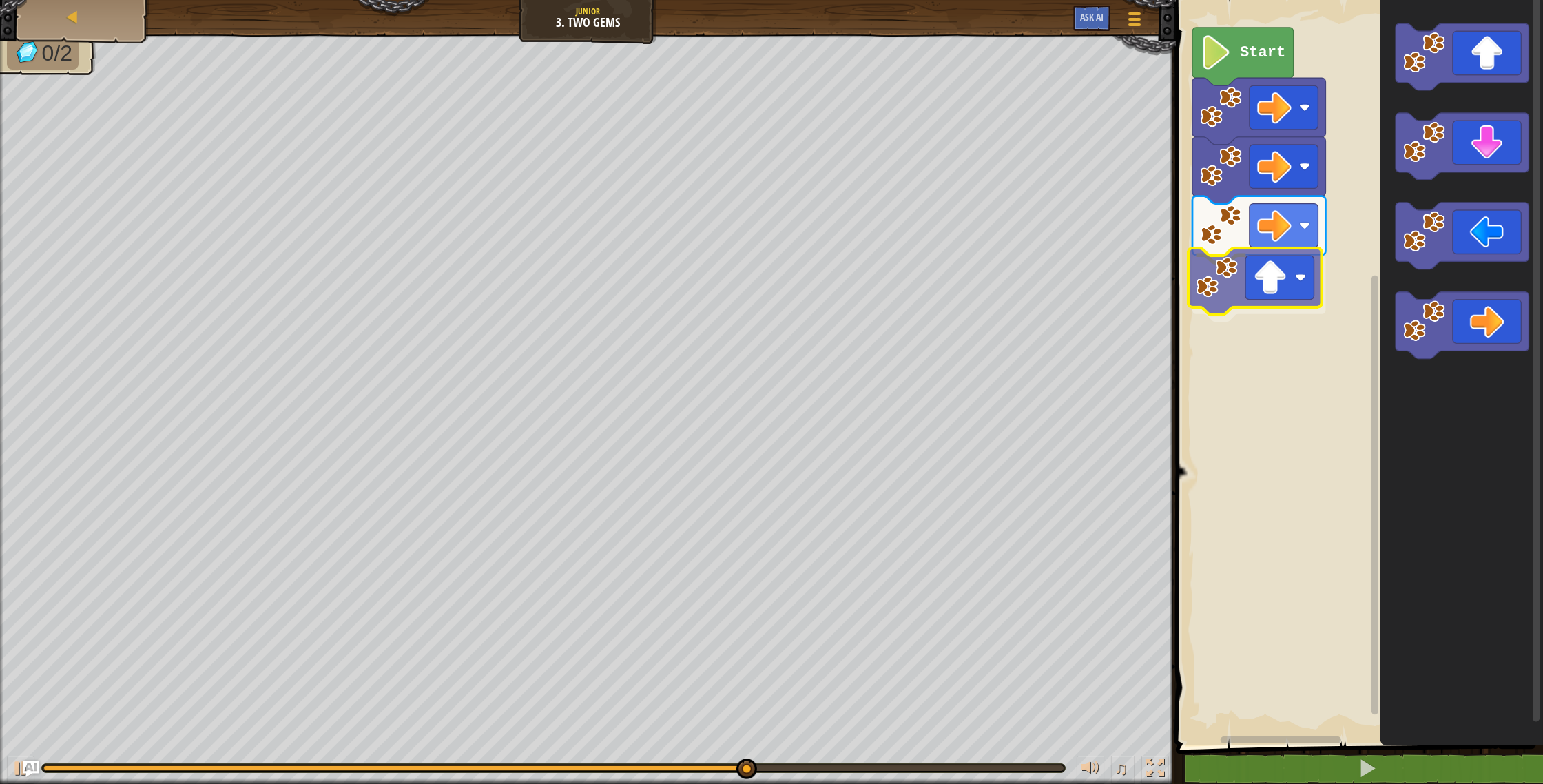
click at [1237, 310] on div "Start" at bounding box center [1357, 369] width 371 height 752
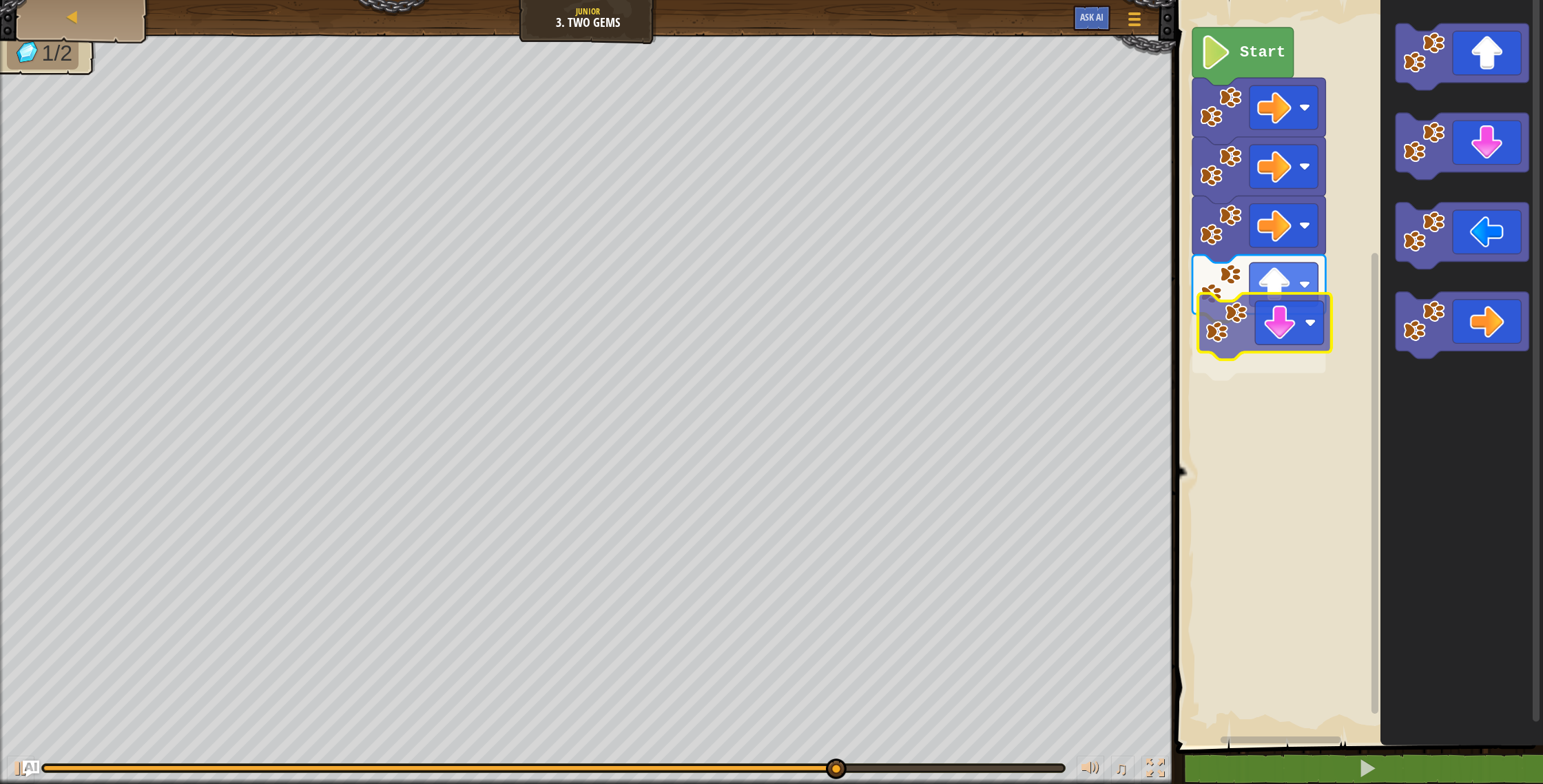
click at [1213, 350] on div "Start" at bounding box center [1357, 369] width 371 height 752
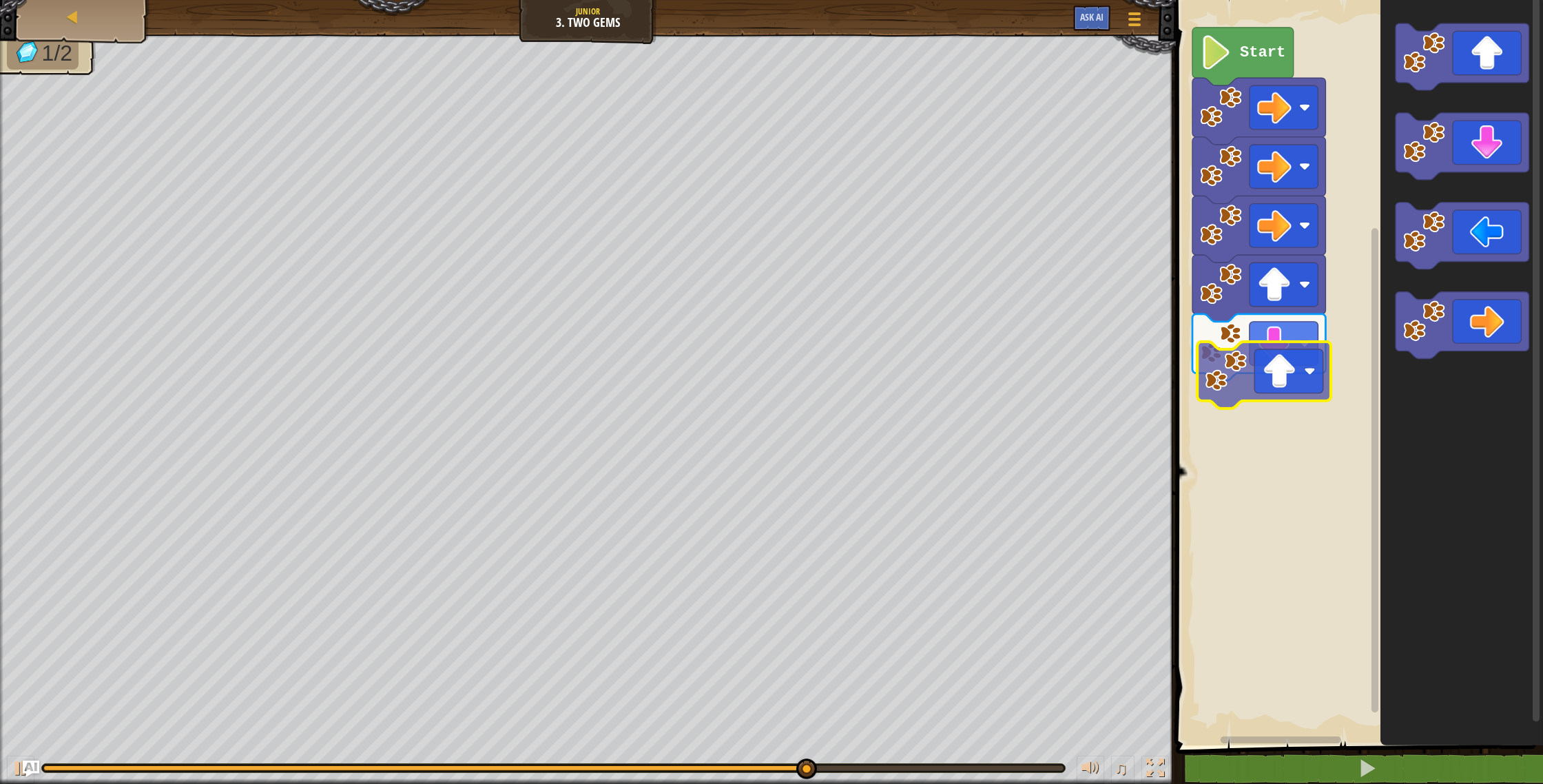
click at [1243, 379] on div "Start" at bounding box center [1357, 369] width 371 height 752
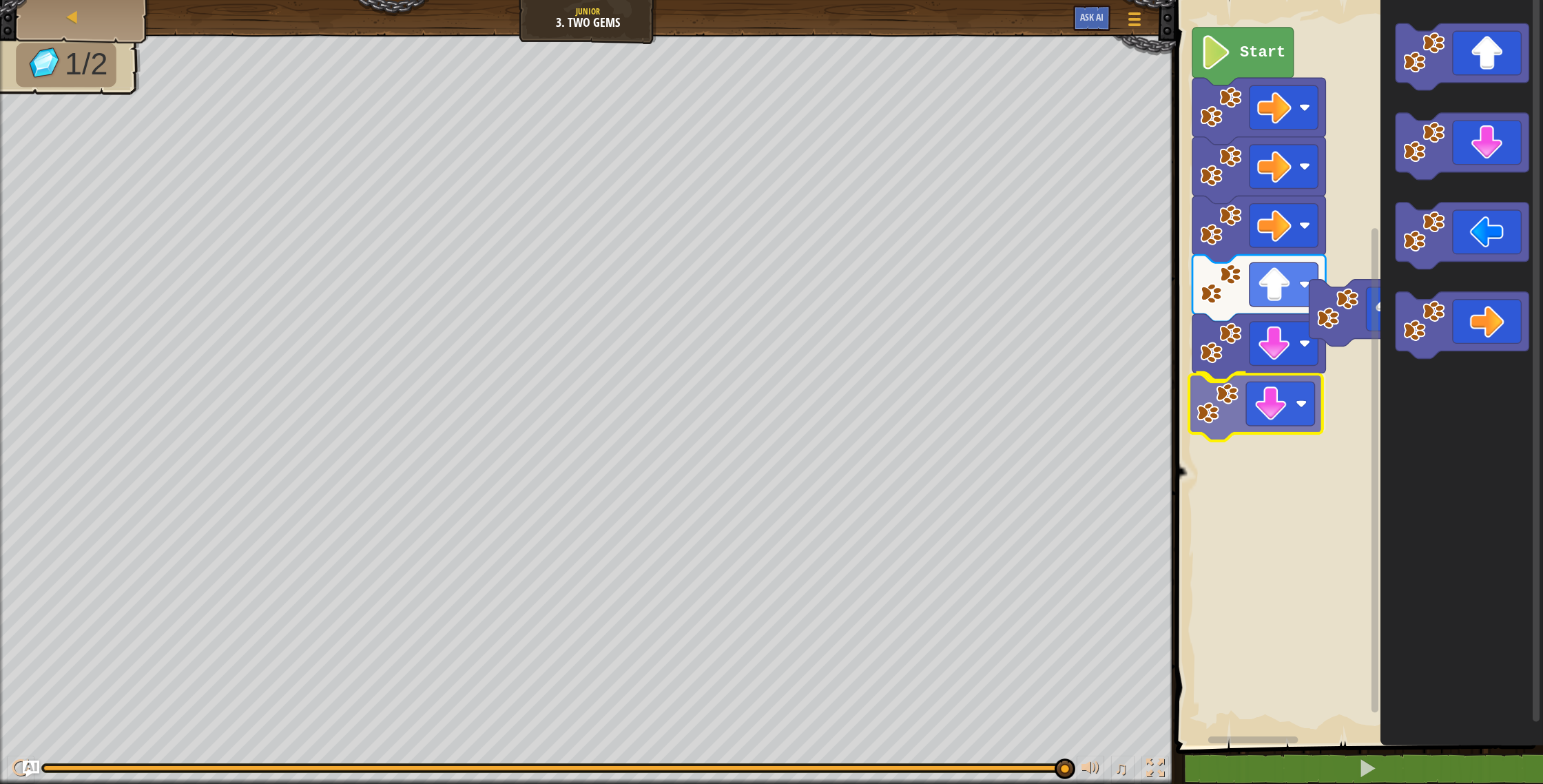
click at [1233, 421] on div "Start" at bounding box center [1357, 369] width 371 height 752
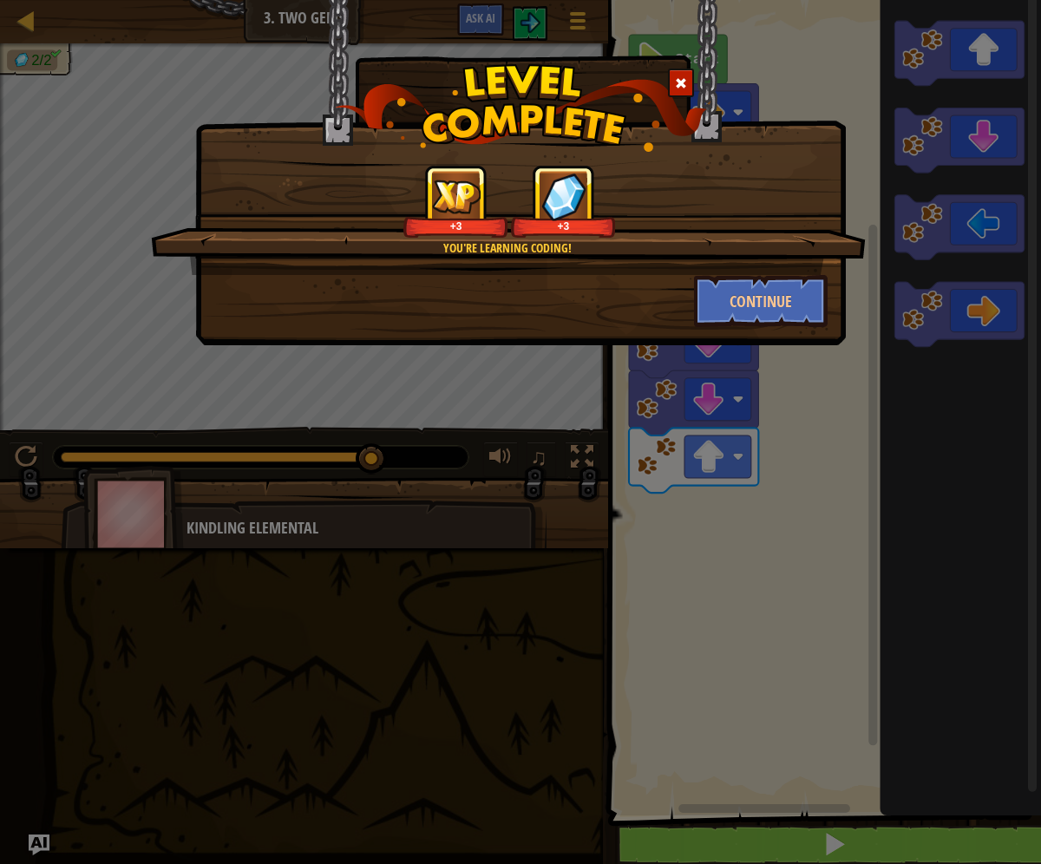
drag, startPoint x: 302, startPoint y: 25, endPoint x: 345, endPoint y: 27, distance: 43.4
click at [303, 25] on div "You're learning coding! +3 +3 Continue" at bounding box center [520, 128] width 651 height 259
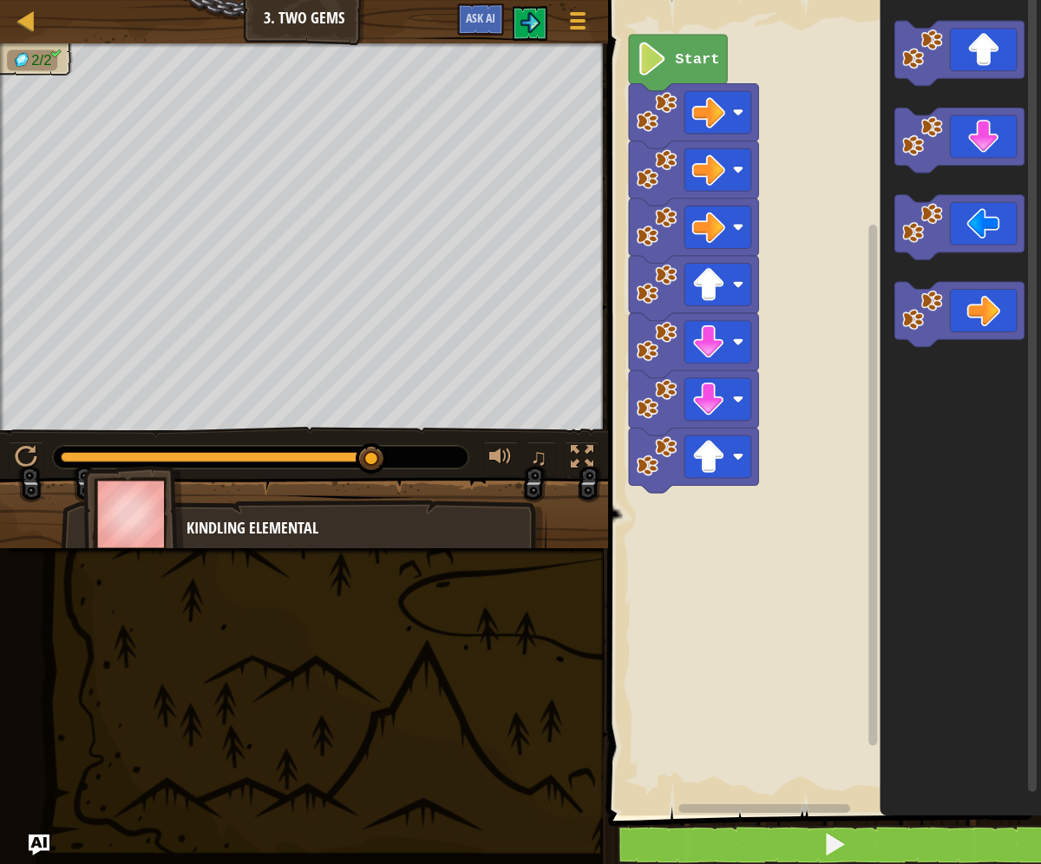
click at [657, 82] on icon "Blockly Workspace" at bounding box center [678, 63] width 98 height 56
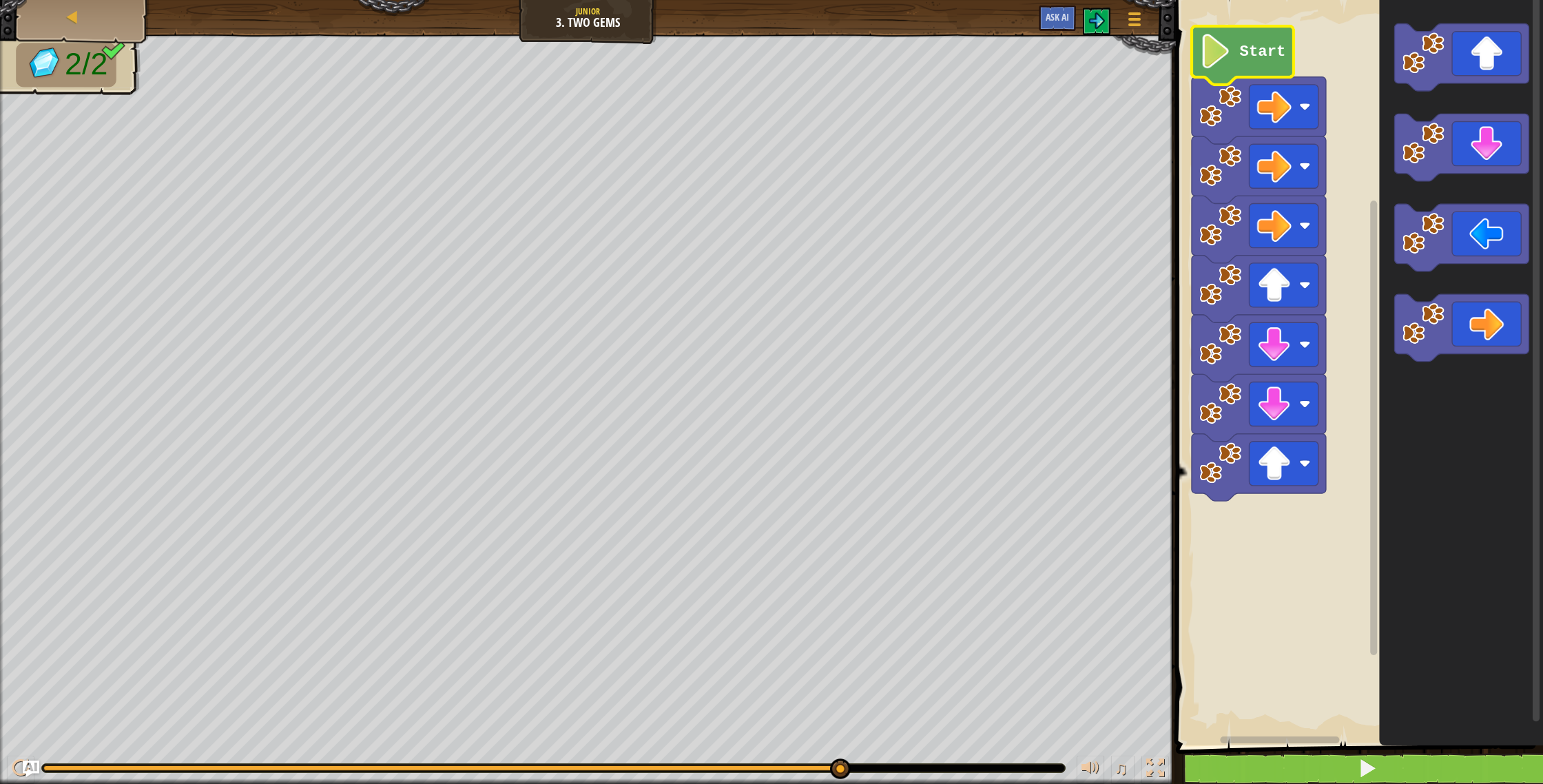
click at [1232, 64] on image "Blockly Workspace" at bounding box center [1215, 51] width 33 height 34
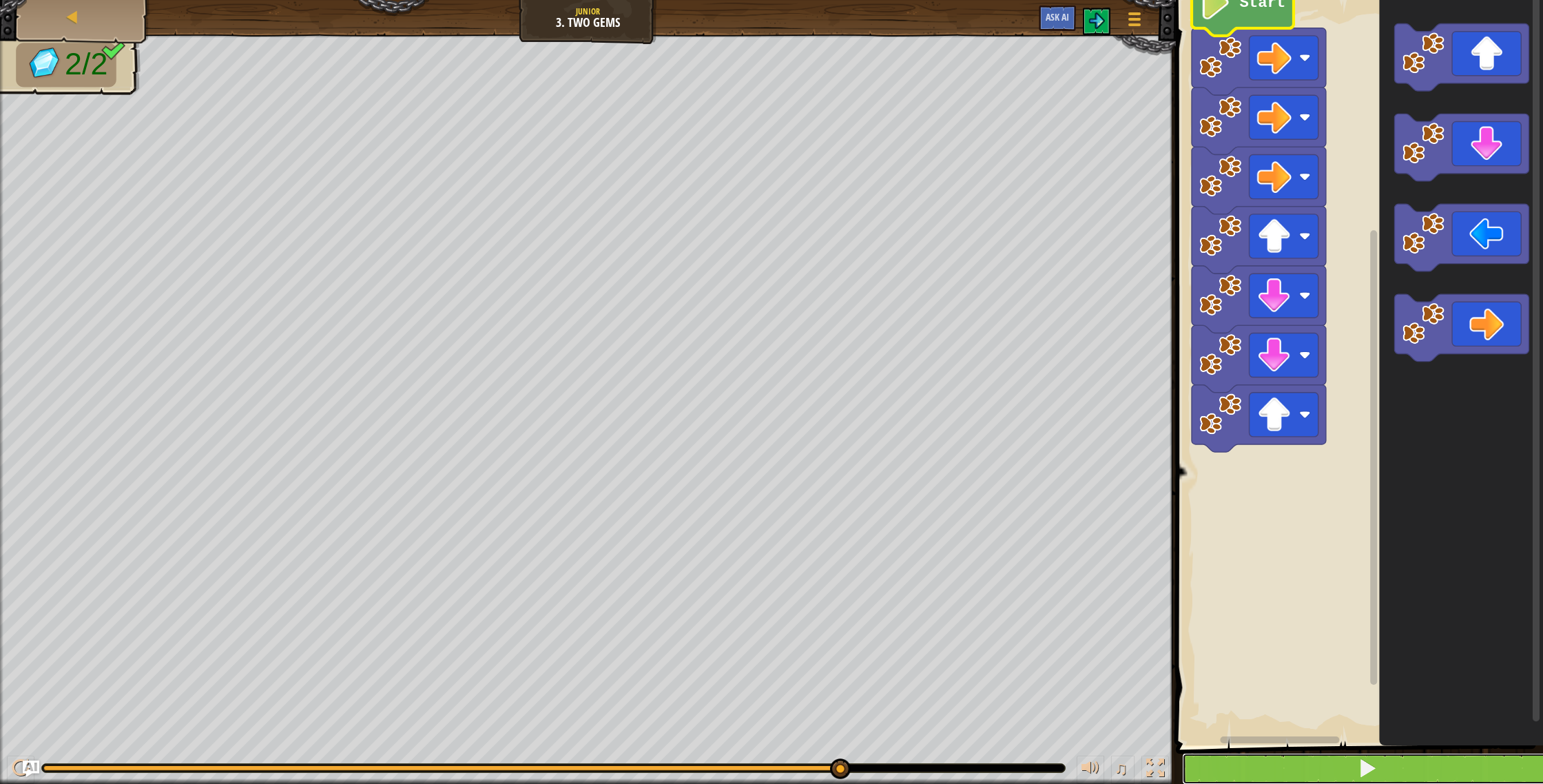
click at [1311, 767] on button at bounding box center [1368, 769] width 371 height 32
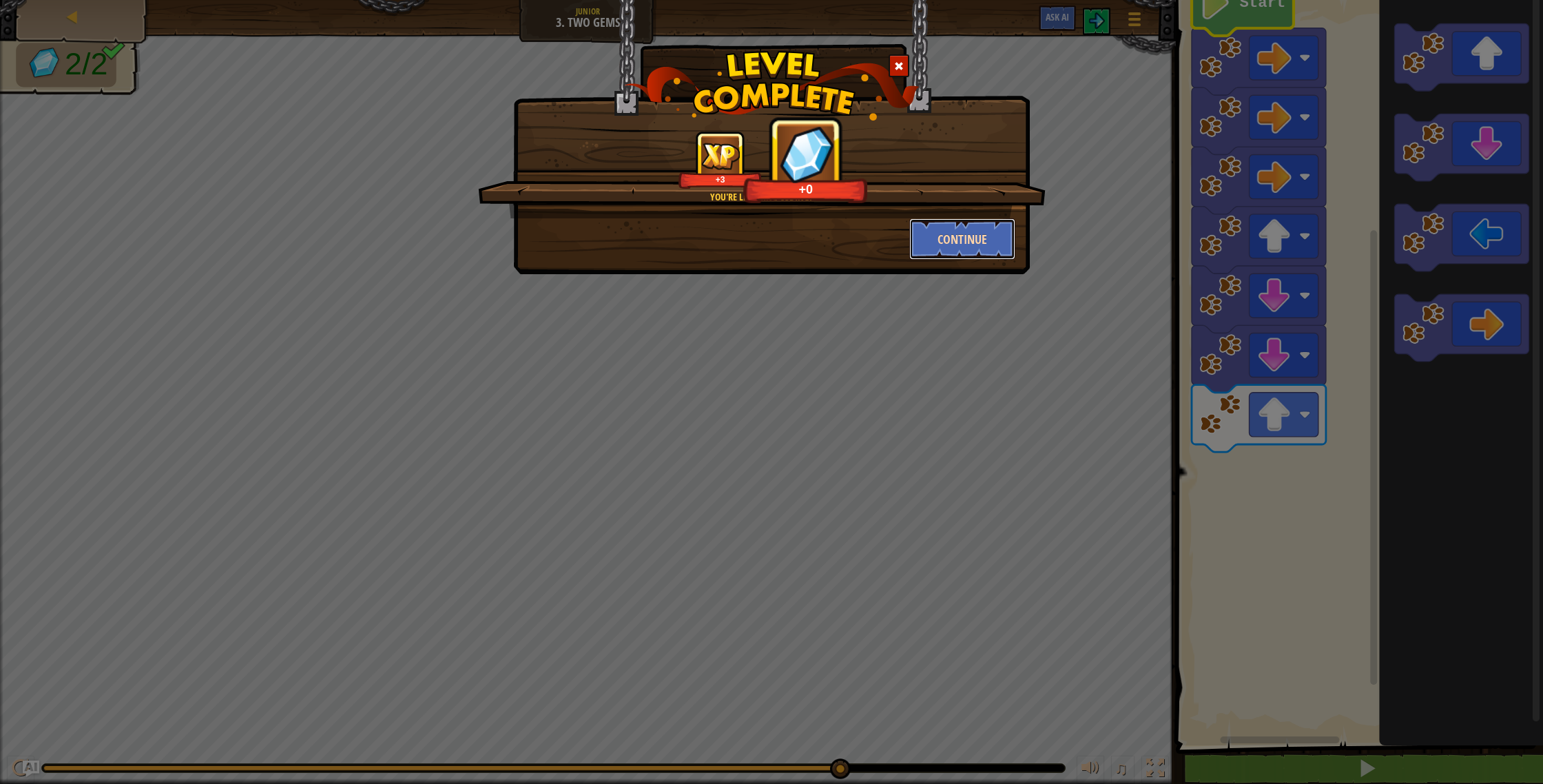
click at [932, 226] on button "Continue" at bounding box center [963, 239] width 107 height 41
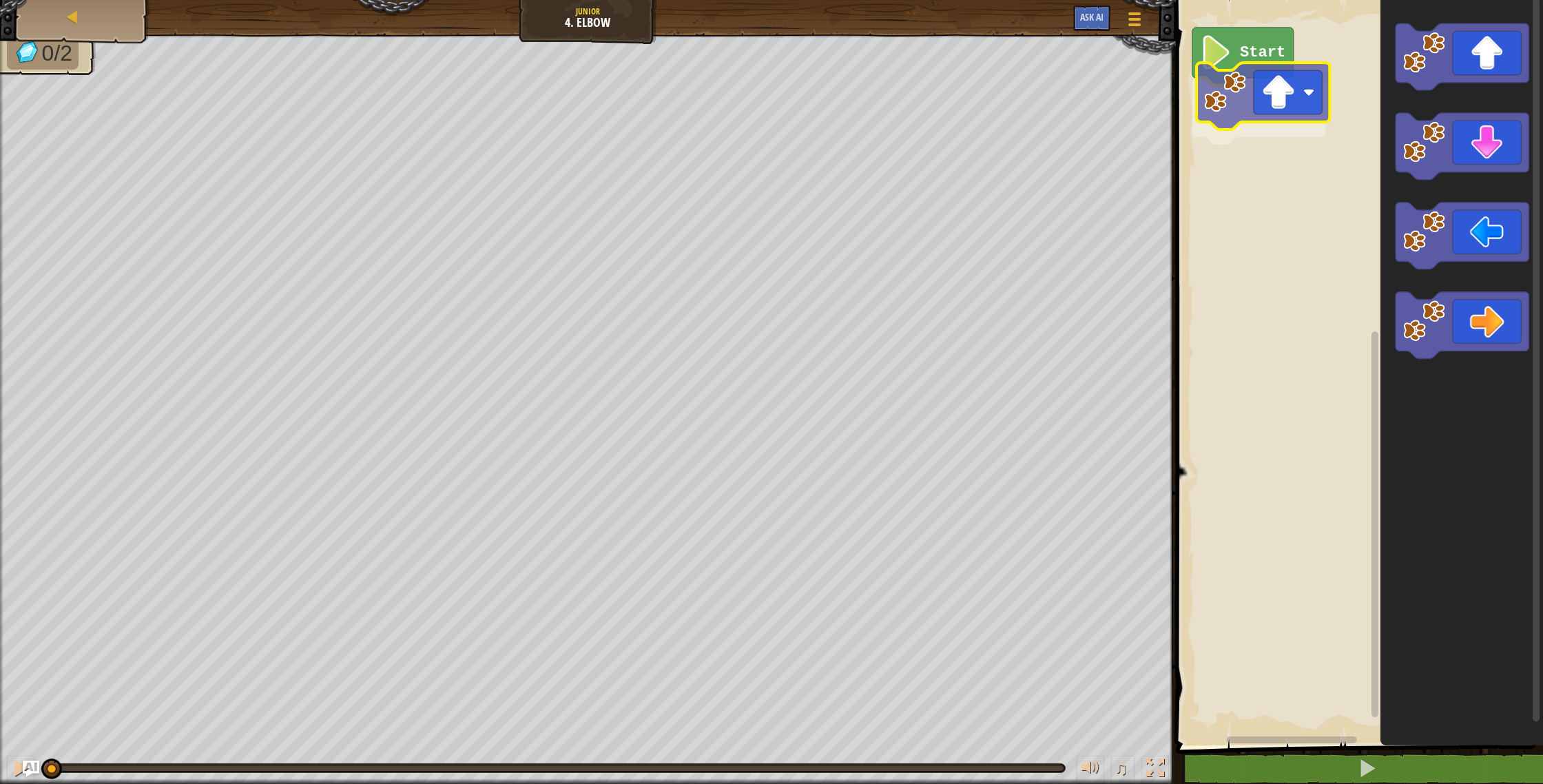
click at [1224, 120] on div "Start" at bounding box center [1357, 369] width 371 height 752
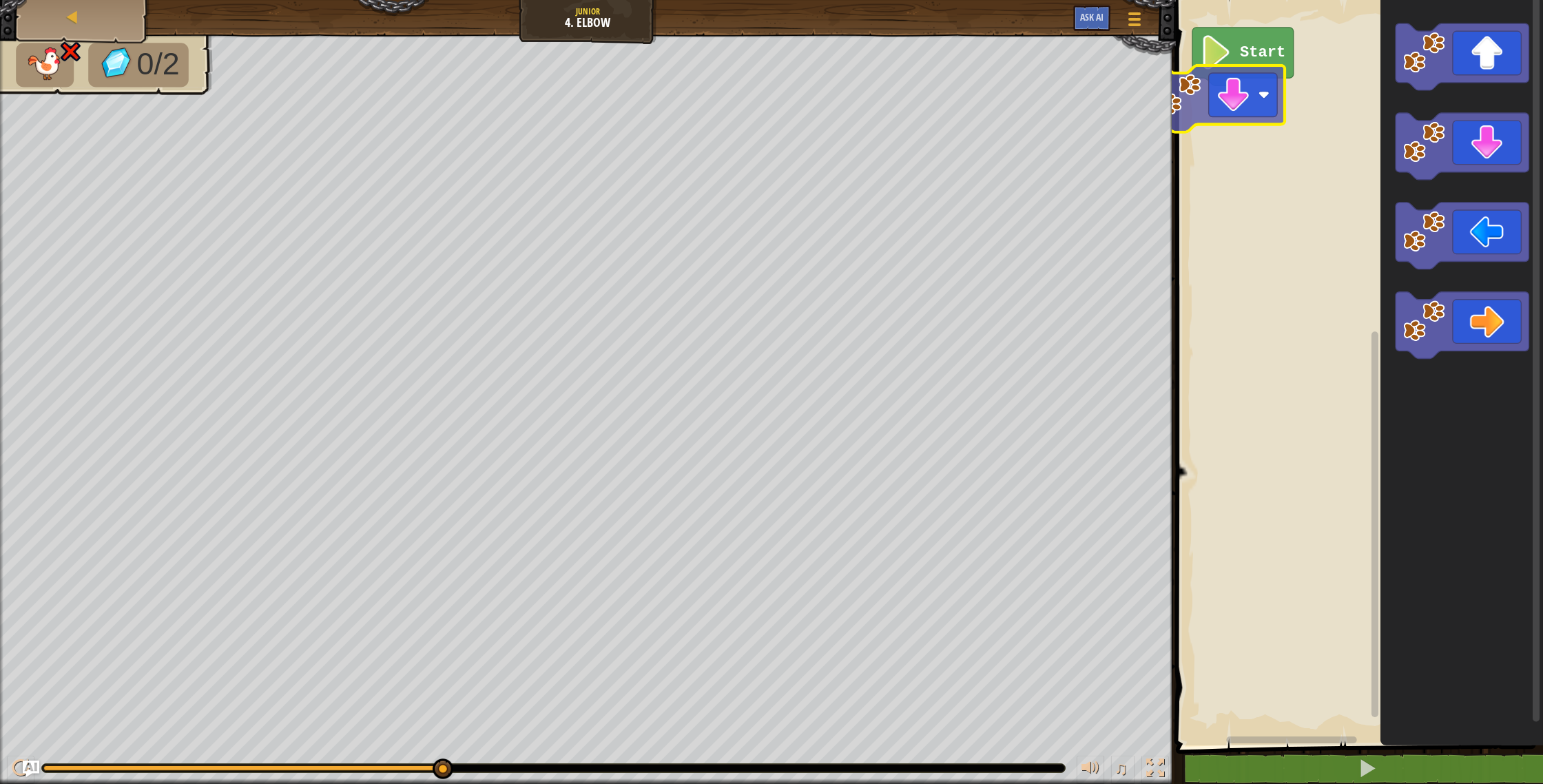
click at [1216, 98] on div "Start" at bounding box center [1357, 369] width 371 height 752
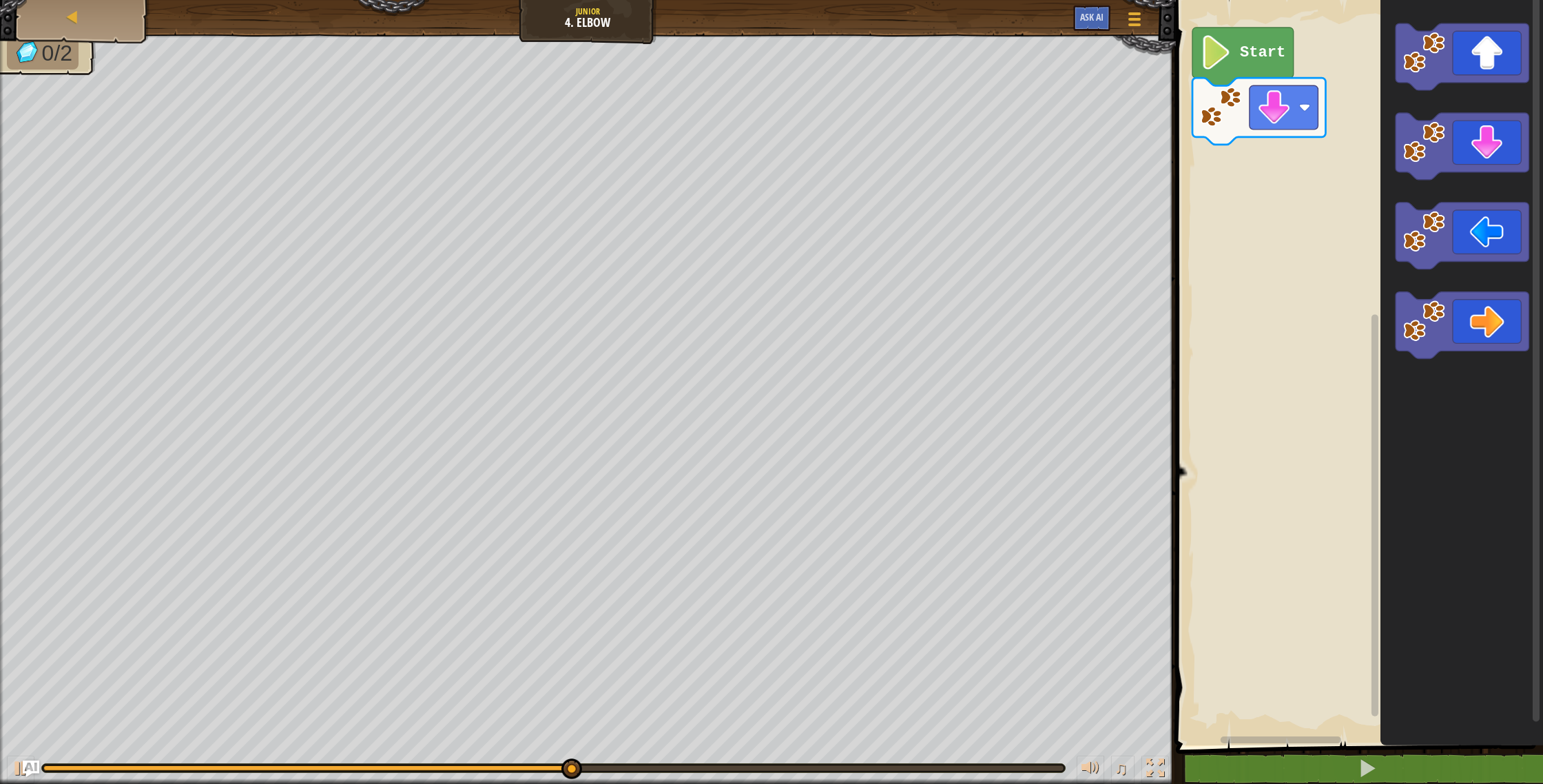
click at [1372, 156] on div "Start" at bounding box center [1357, 369] width 371 height 752
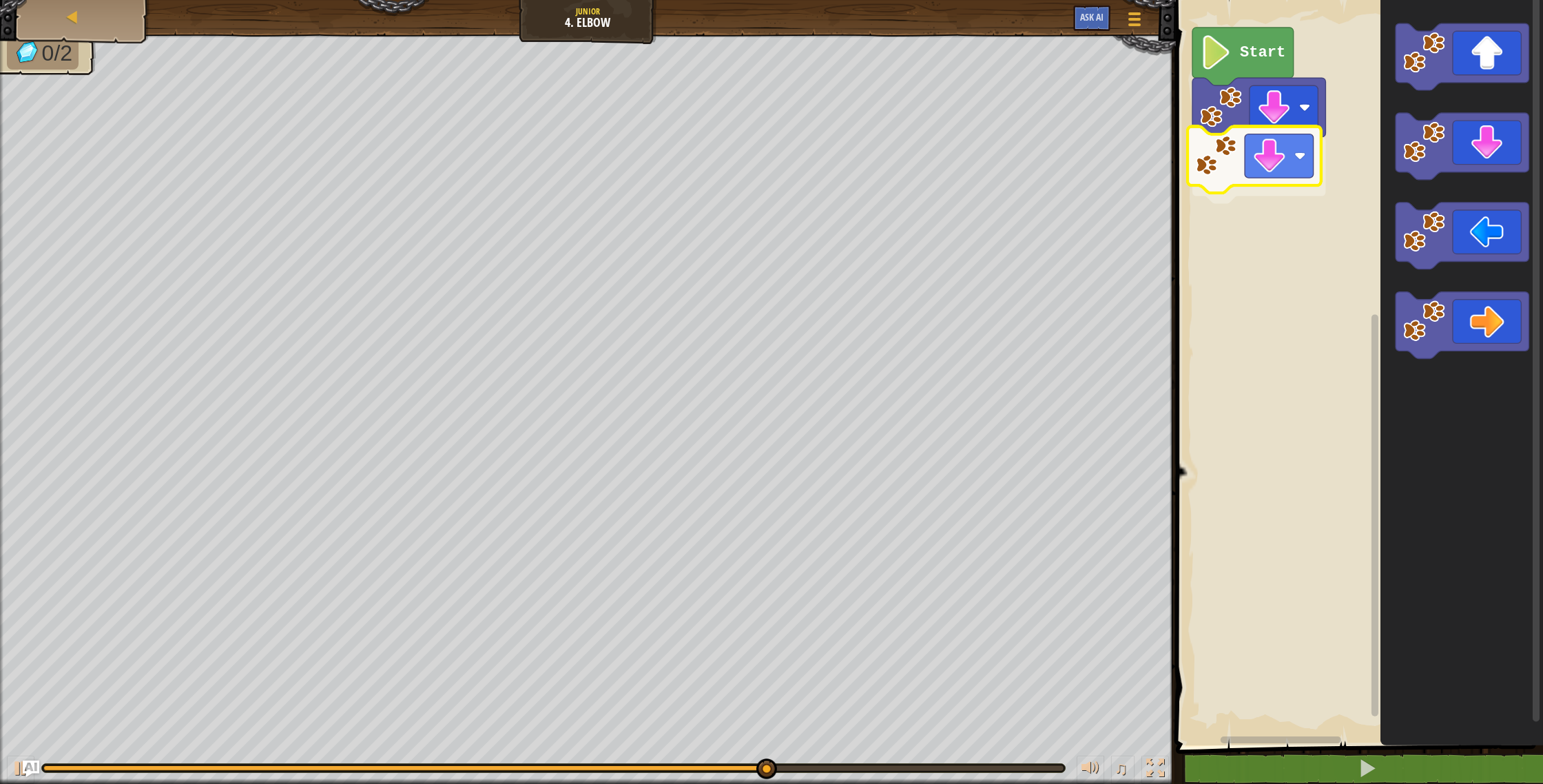
click at [1198, 164] on div "Start" at bounding box center [1357, 369] width 371 height 752
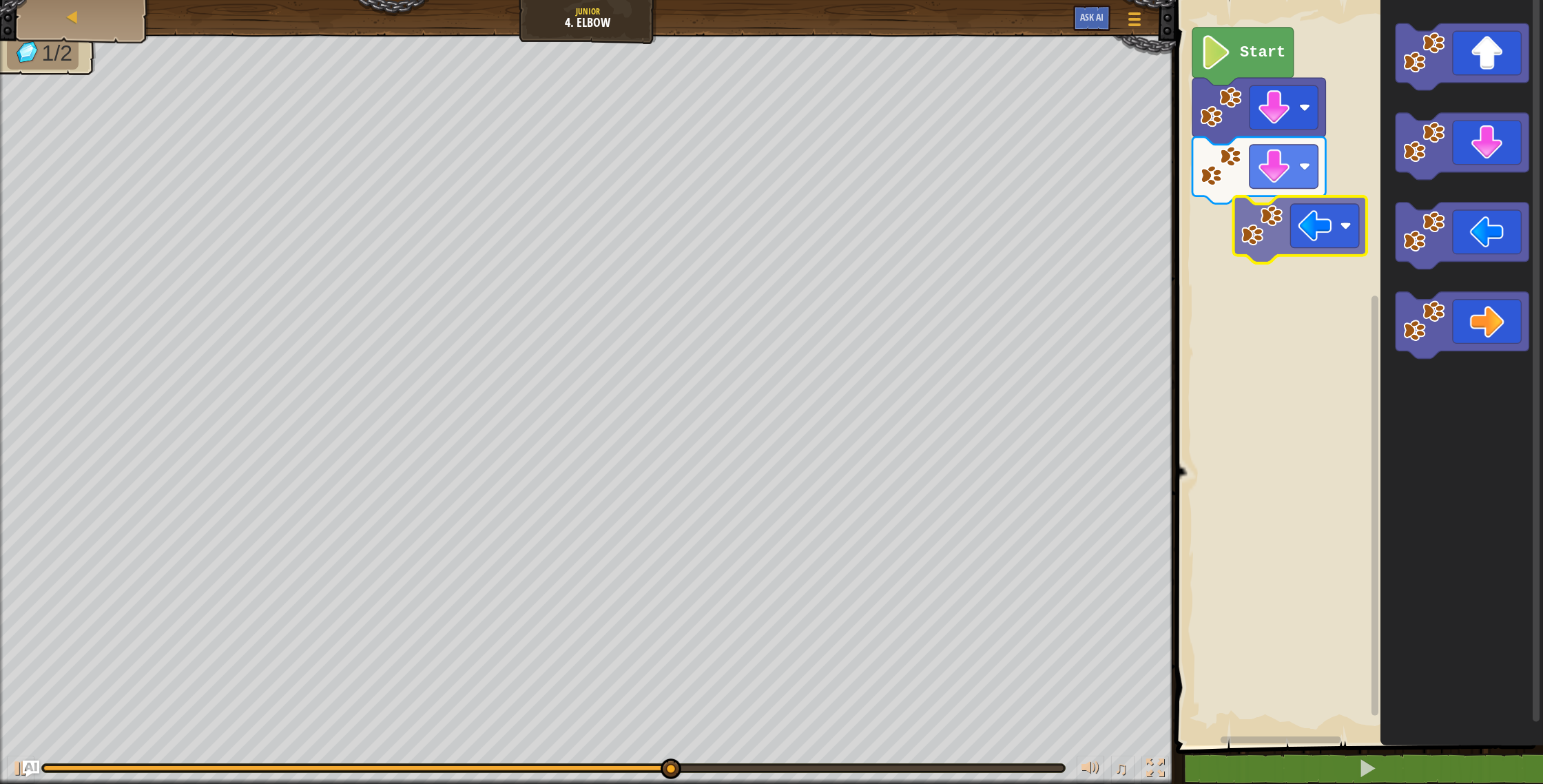
click at [1233, 203] on div "Start" at bounding box center [1357, 369] width 371 height 752
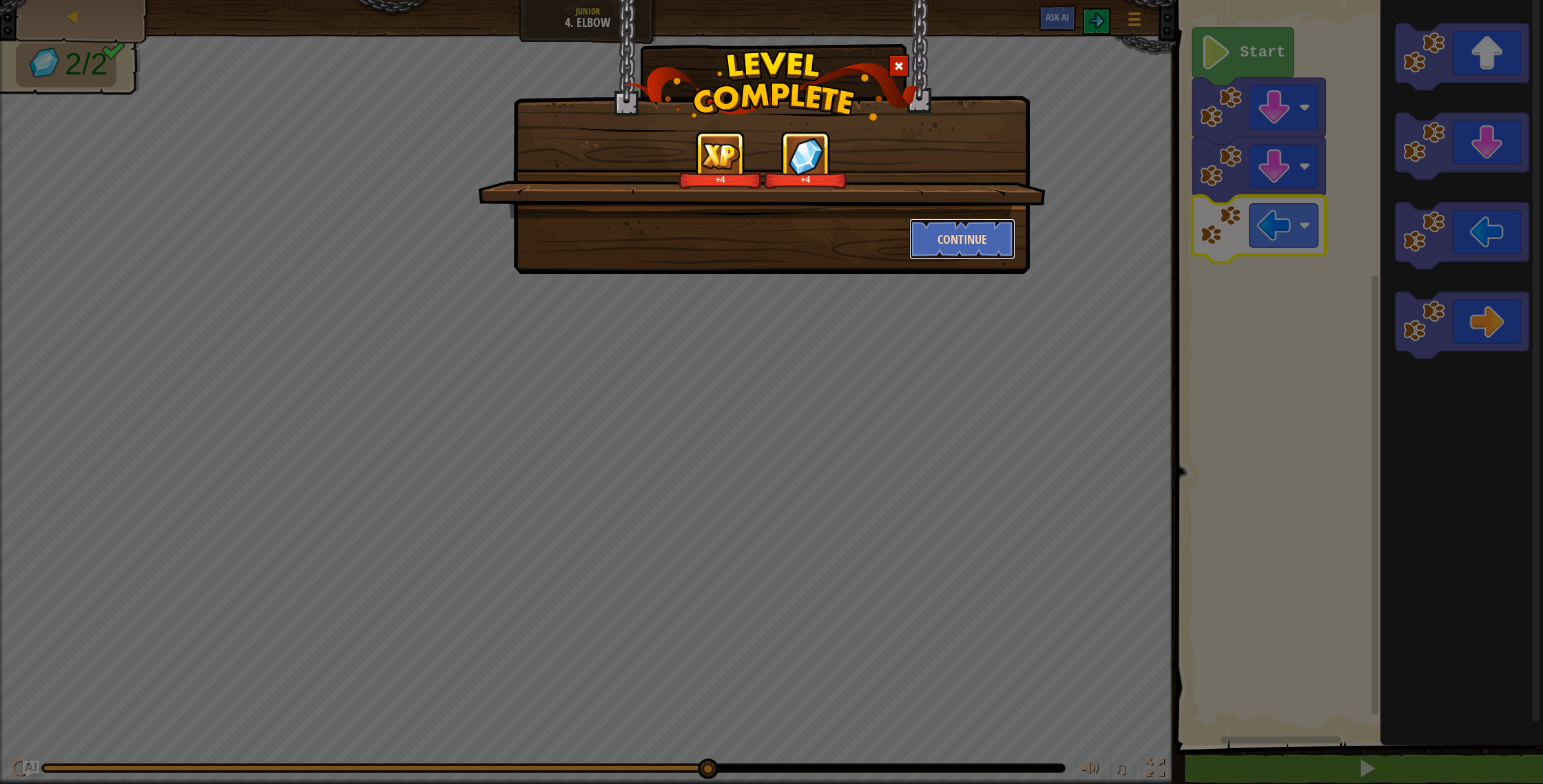
click at [950, 231] on button "Continue" at bounding box center [963, 239] width 107 height 41
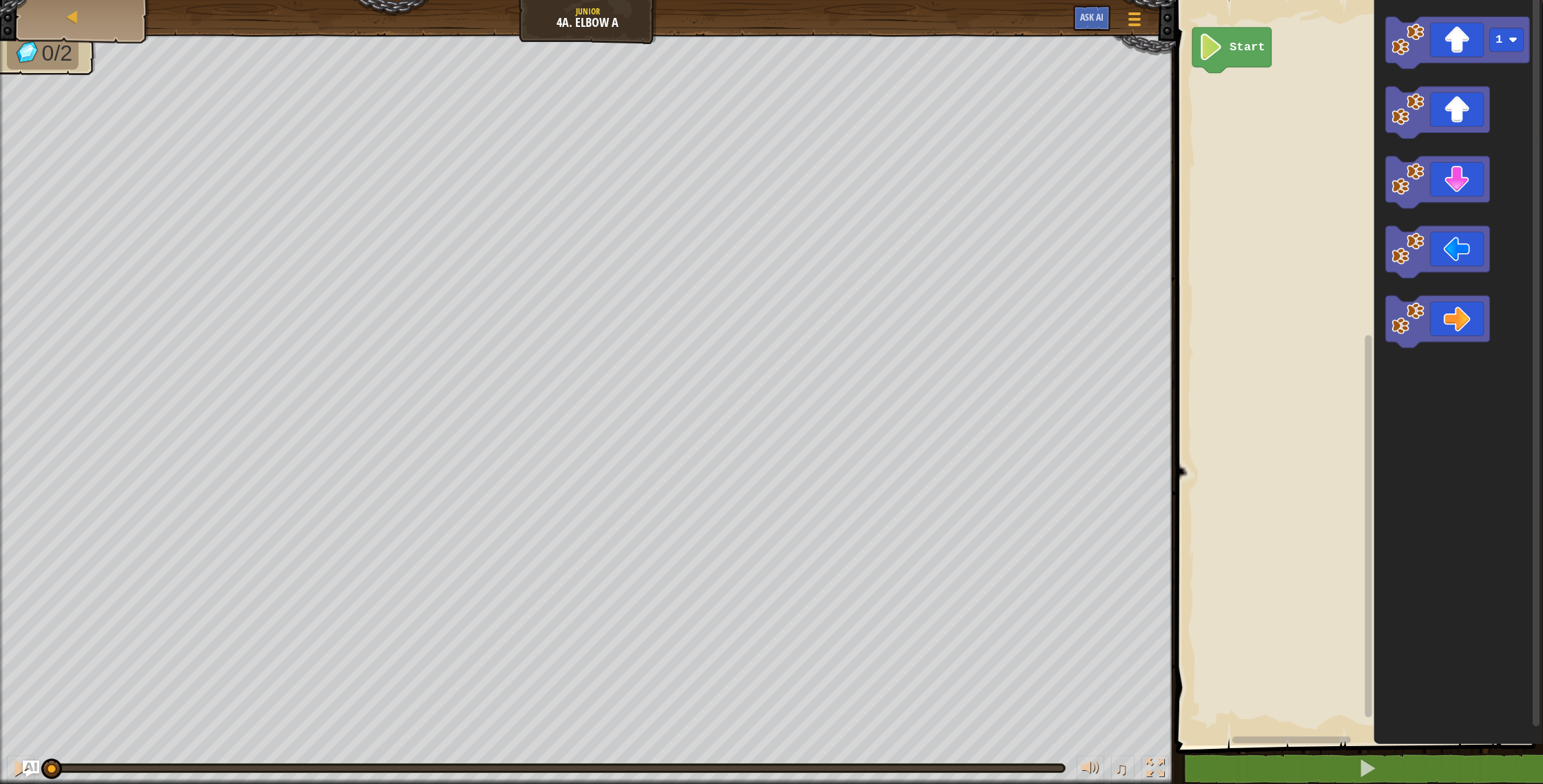
click at [1291, 124] on rect "Blockly Workspace" at bounding box center [1357, 369] width 371 height 752
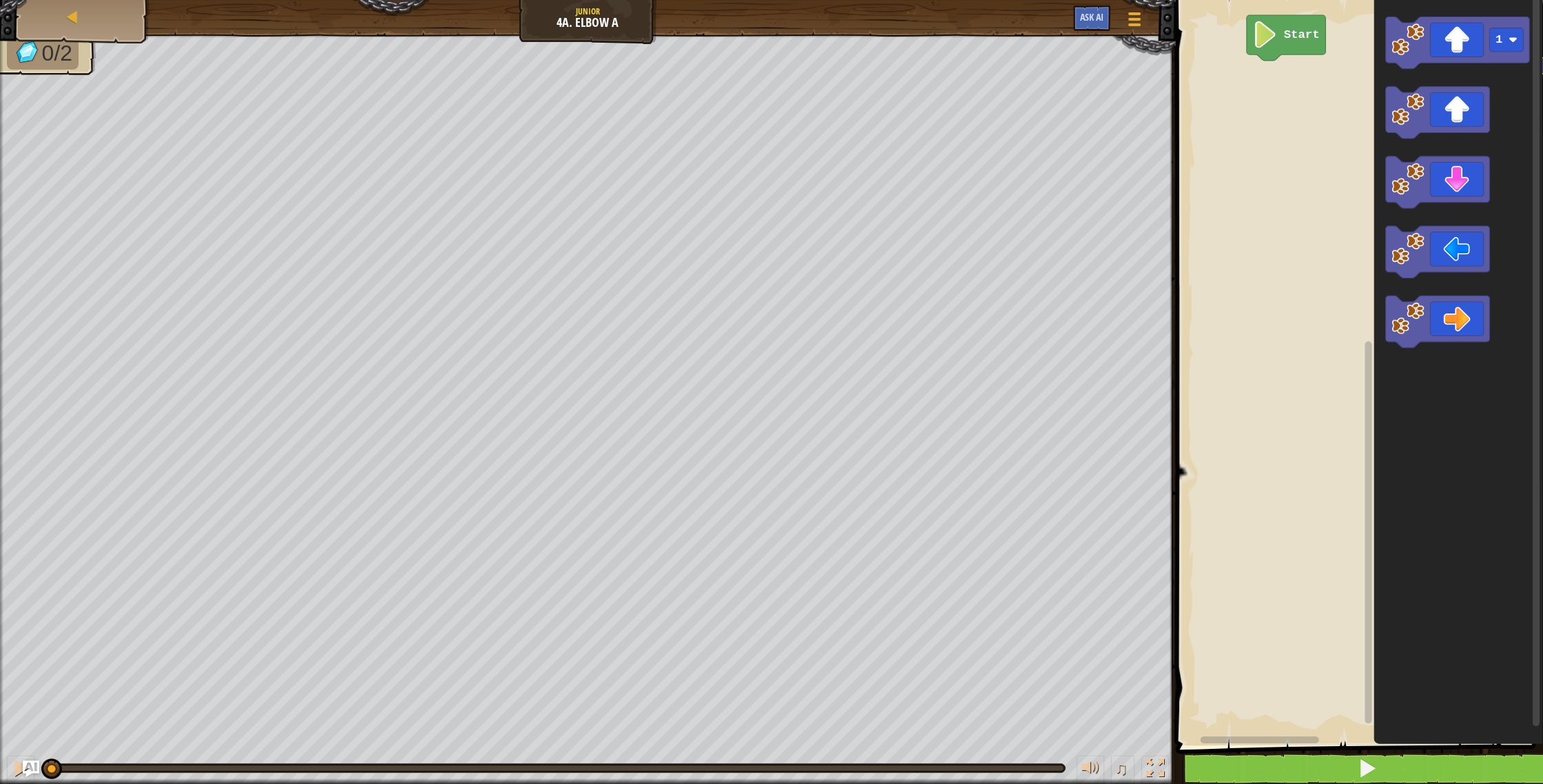
drag, startPoint x: 1542, startPoint y: 610, endPoint x: 1542, endPoint y: 783, distance: 173.0
click at [1542, 783] on div "1 ההההההההההההההההההההההההההההההההההההההההההההההההההההההההההההההההההההההההההההה…" at bounding box center [1357, 406] width 371 height 799
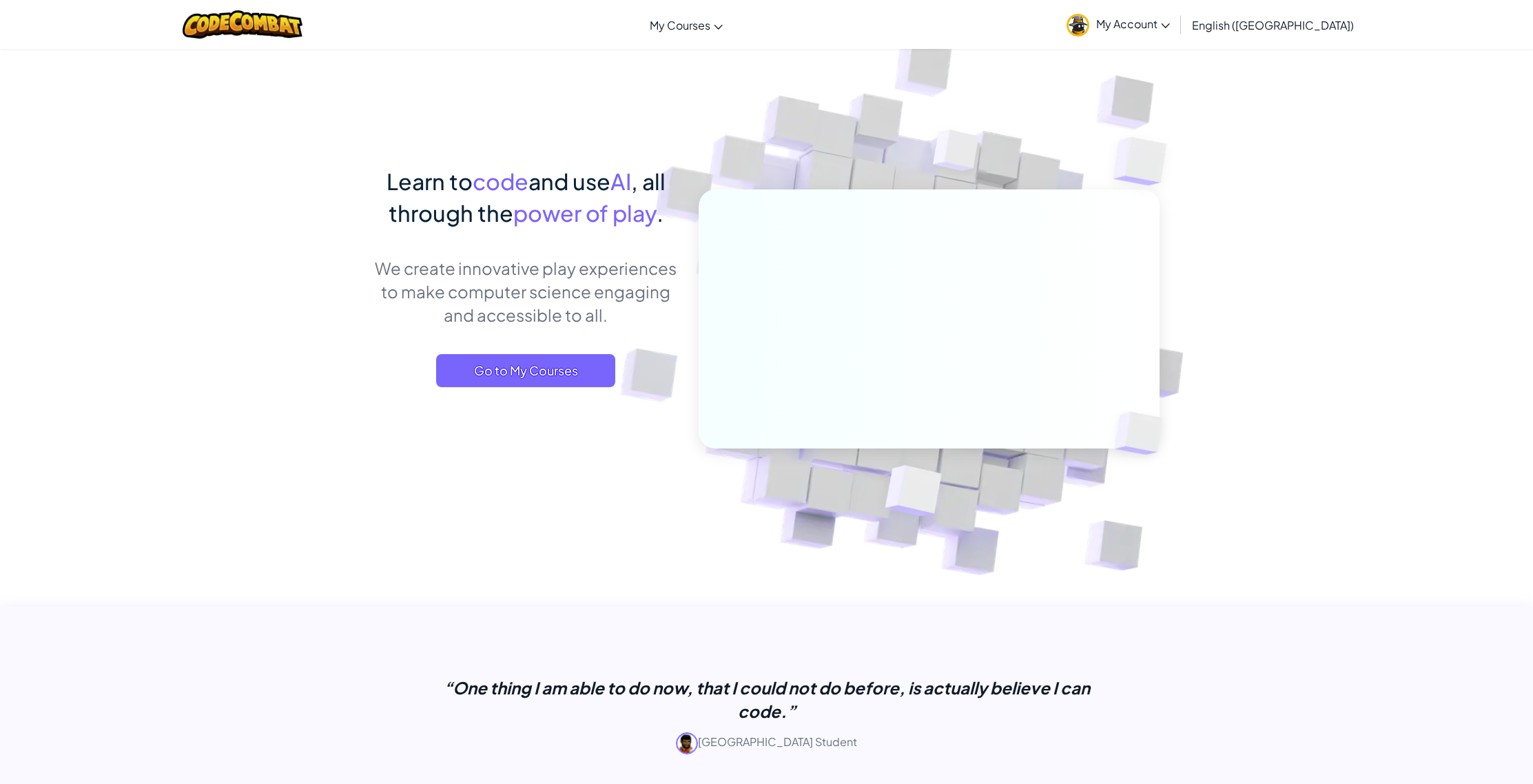
click at [1170, 29] on span "My Account" at bounding box center [1133, 24] width 74 height 14
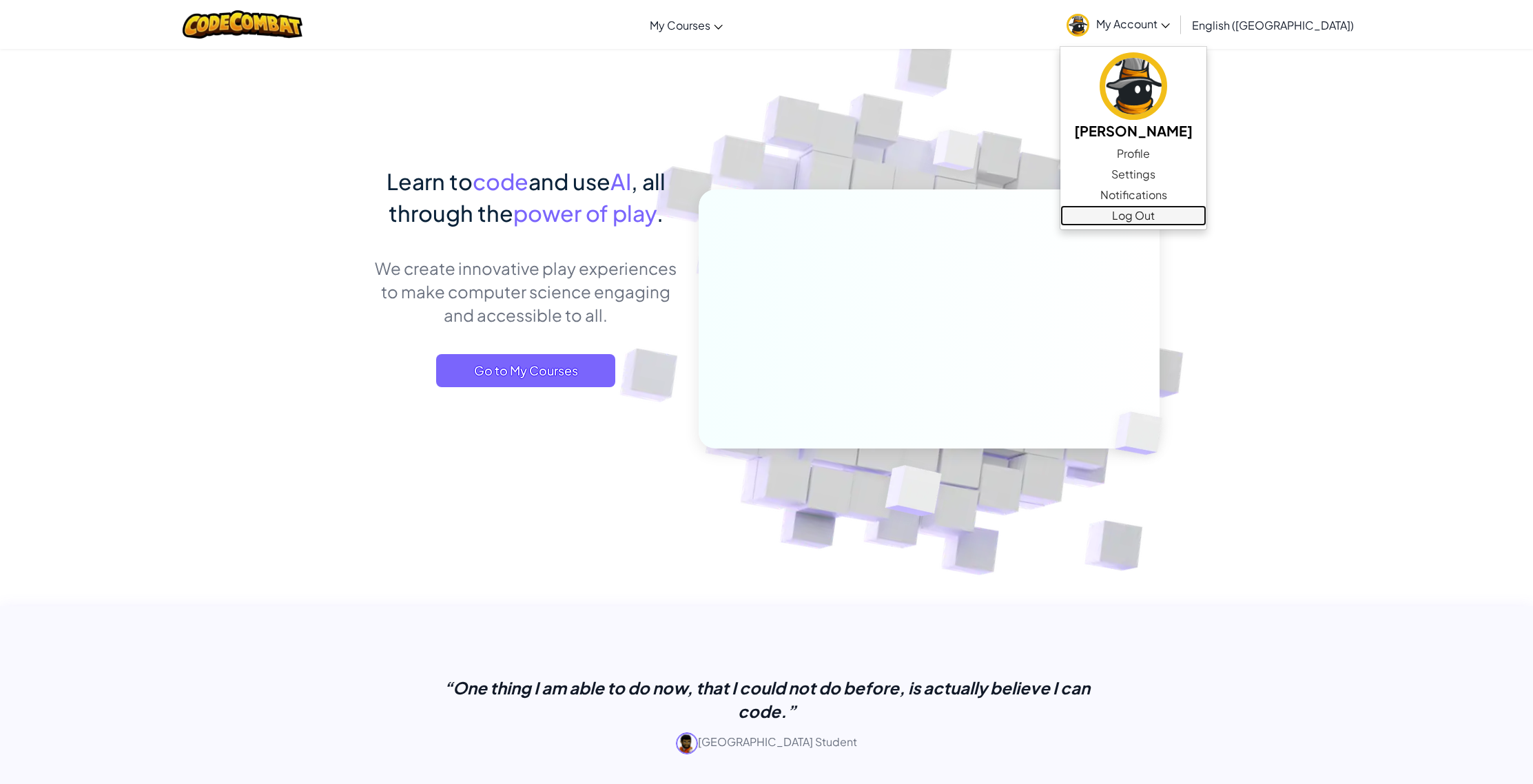
click at [1196, 206] on link "Log Out" at bounding box center [1134, 216] width 146 height 21
